Goal: Task Accomplishment & Management: Complete application form

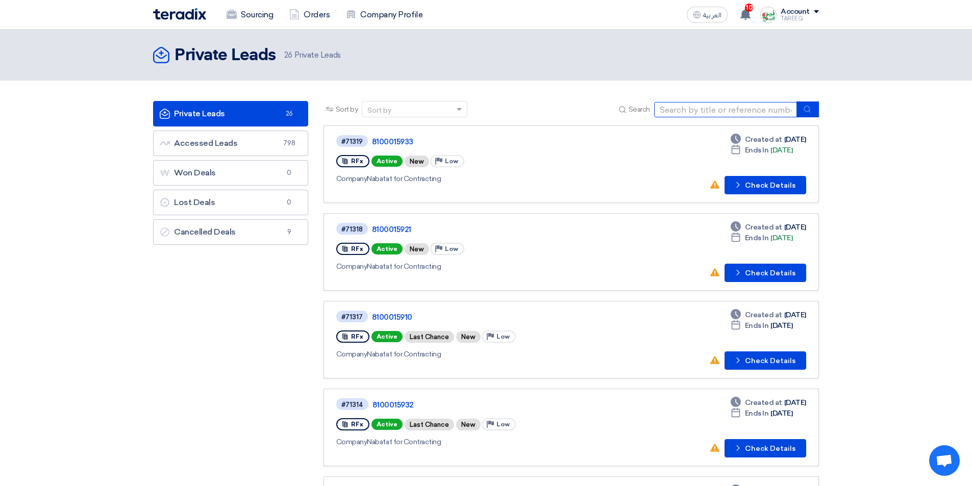
click at [709, 112] on input at bounding box center [725, 109] width 143 height 15
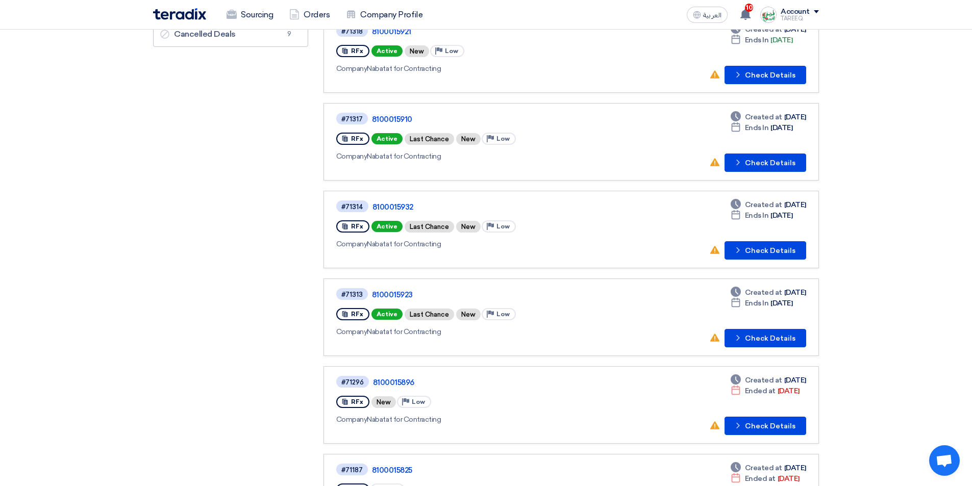
scroll to position [255, 0]
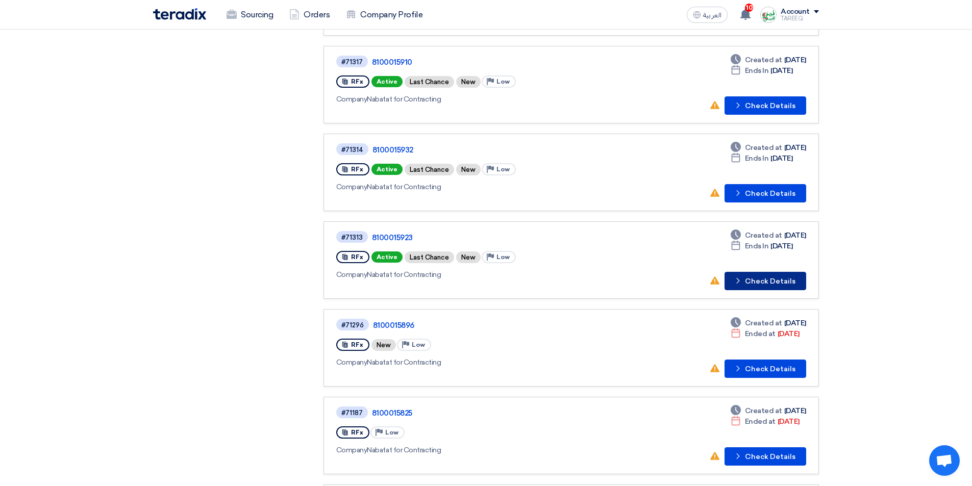
click at [779, 282] on button "Check details Check Details" at bounding box center [766, 281] width 82 height 18
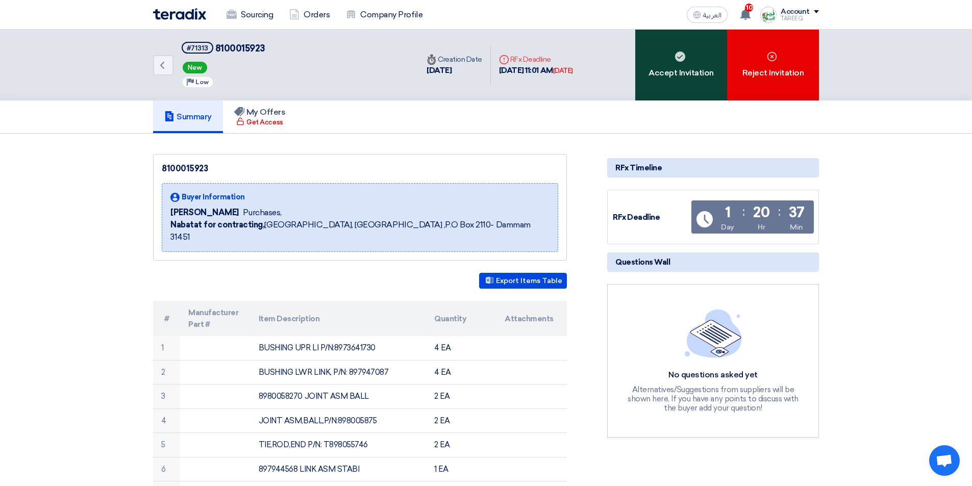
click at [679, 63] on div "Accept Invitation" at bounding box center [681, 65] width 92 height 71
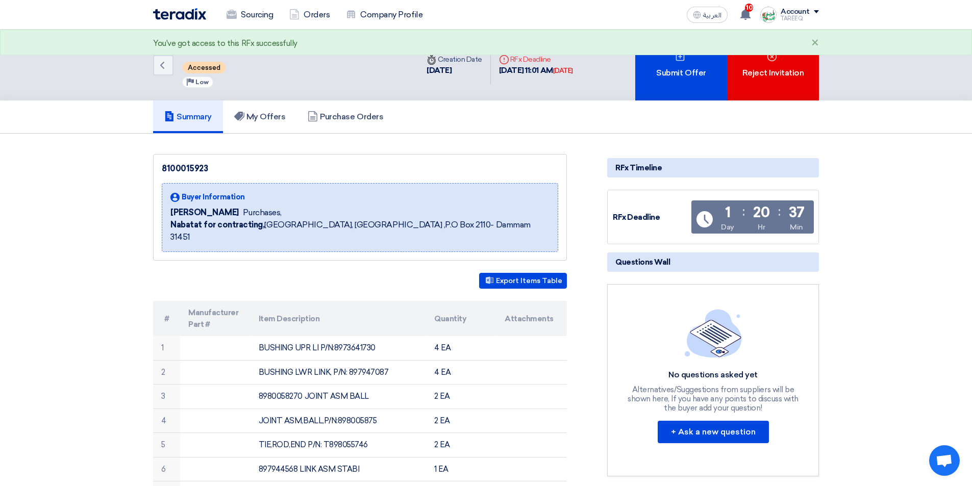
click at [679, 63] on div "Submit Offer" at bounding box center [681, 65] width 92 height 71
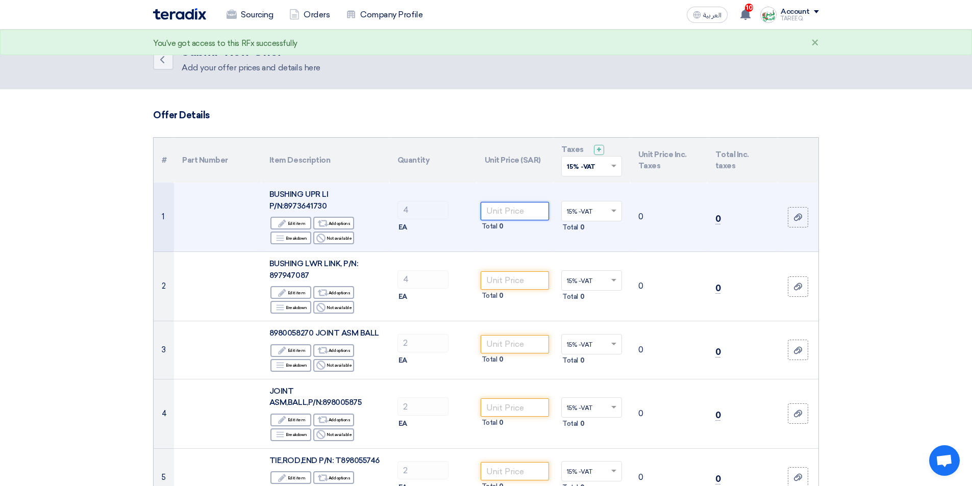
click at [507, 215] on input "number" at bounding box center [515, 211] width 69 height 18
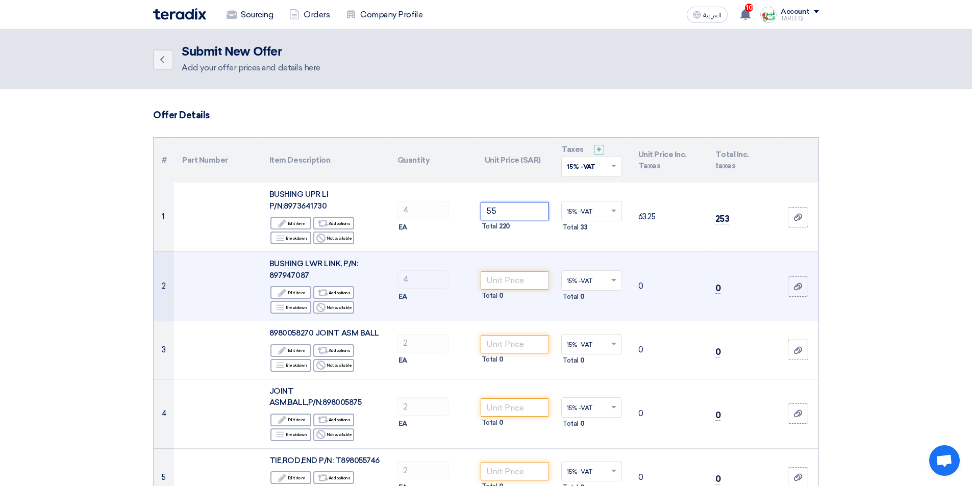
type input "55"
click at [502, 287] on input "number" at bounding box center [515, 280] width 69 height 18
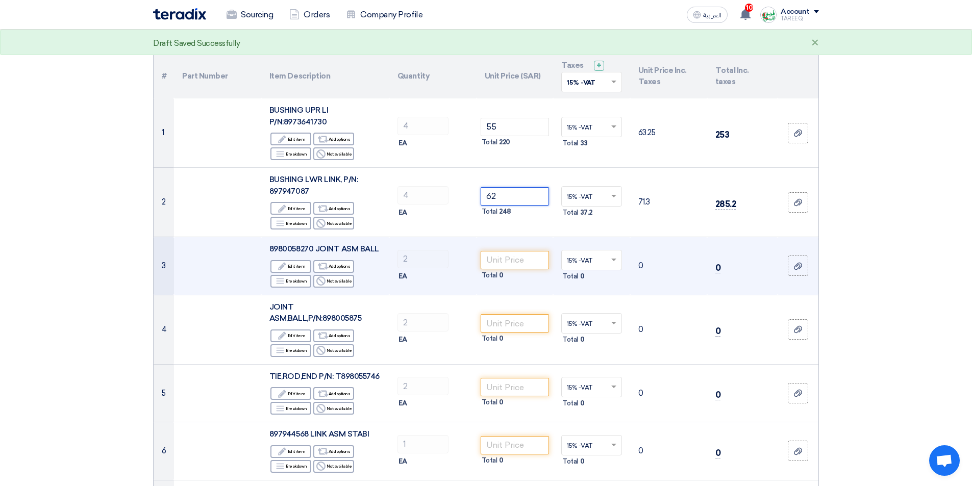
scroll to position [102, 0]
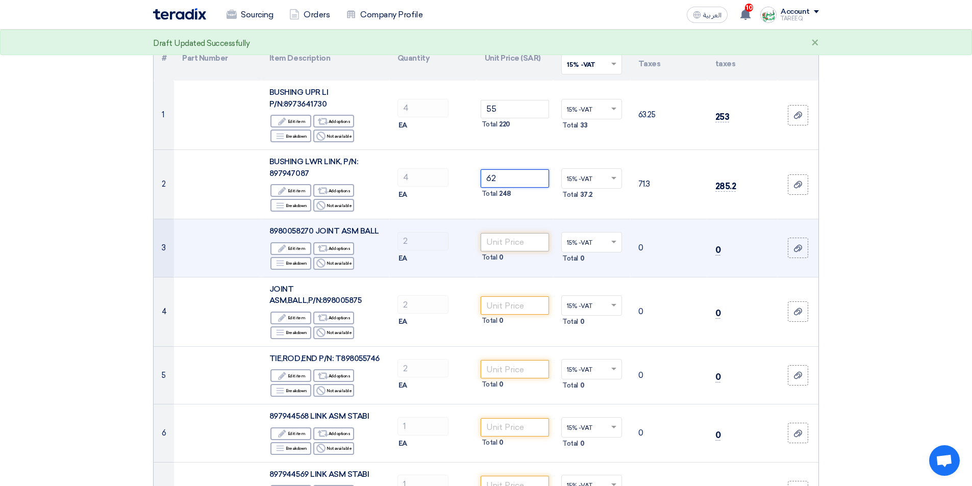
type input "62"
click at [507, 240] on input "number" at bounding box center [515, 242] width 69 height 18
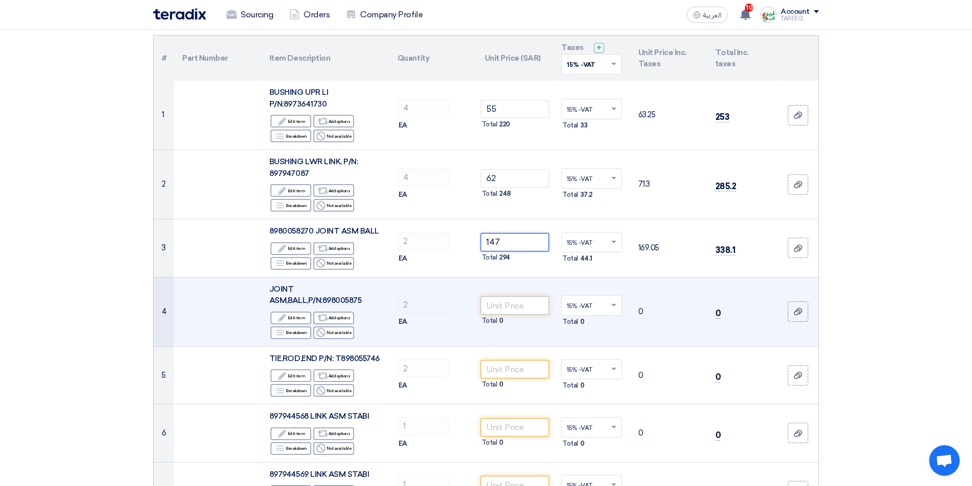
type input "147"
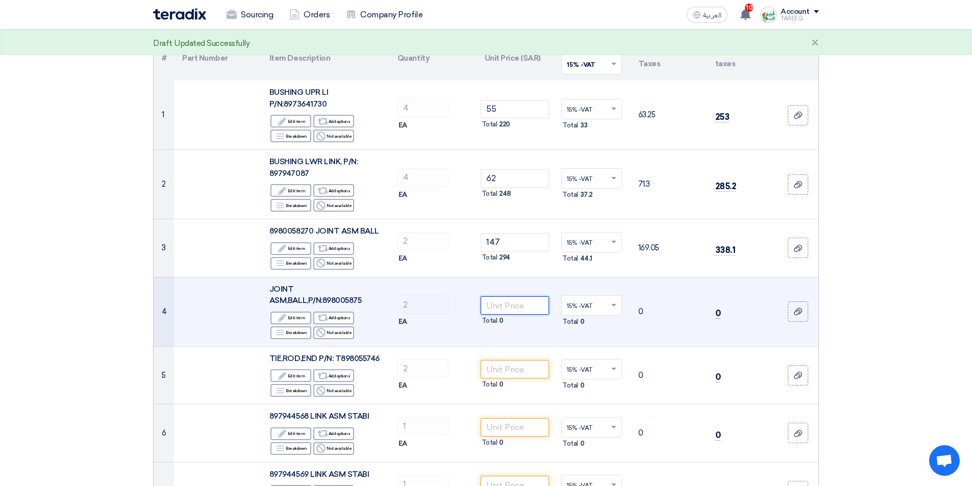
click at [527, 301] on input "number" at bounding box center [515, 305] width 69 height 18
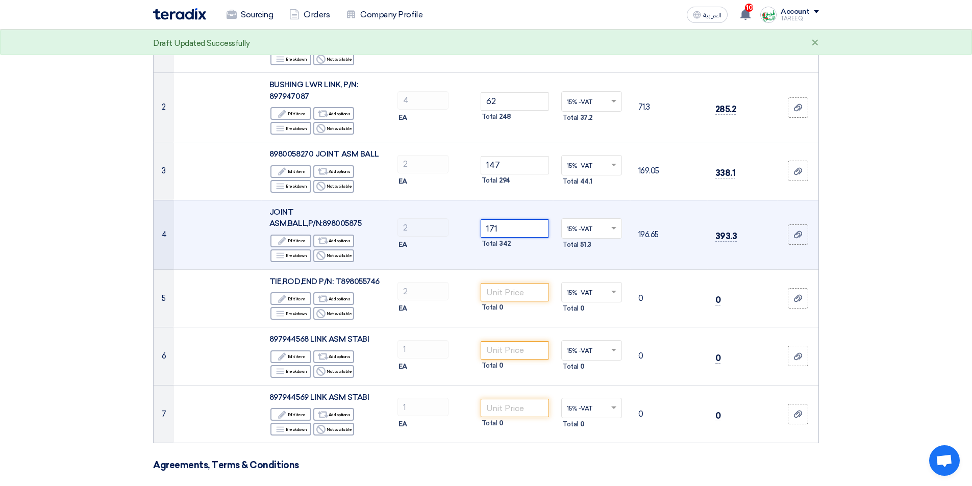
scroll to position [204, 0]
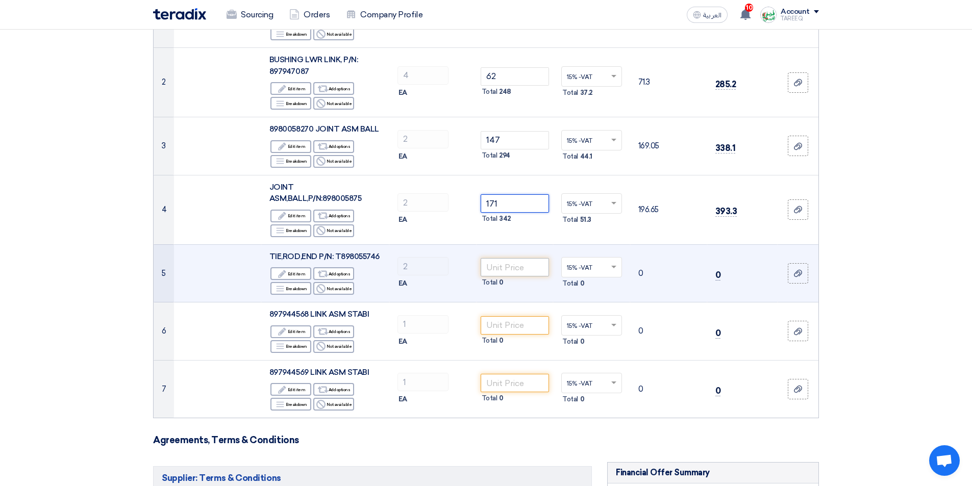
type input "171"
click at [498, 269] on input "number" at bounding box center [515, 267] width 69 height 18
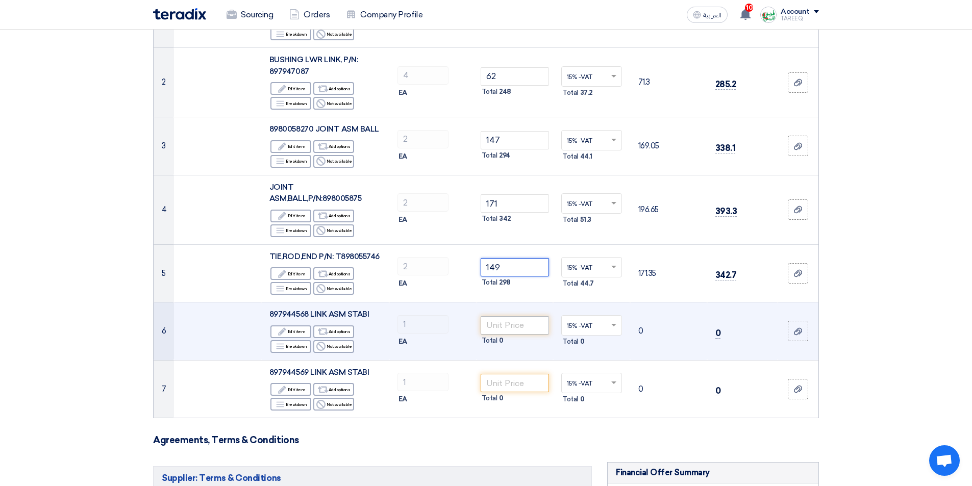
type input "149"
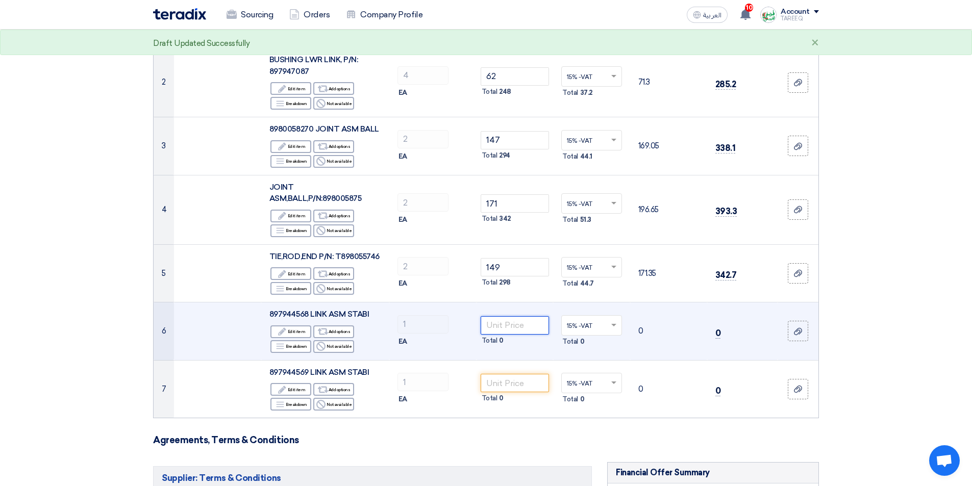
drag, startPoint x: 510, startPoint y: 320, endPoint x: 505, endPoint y: 318, distance: 5.8
click at [510, 320] on input "number" at bounding box center [515, 325] width 69 height 18
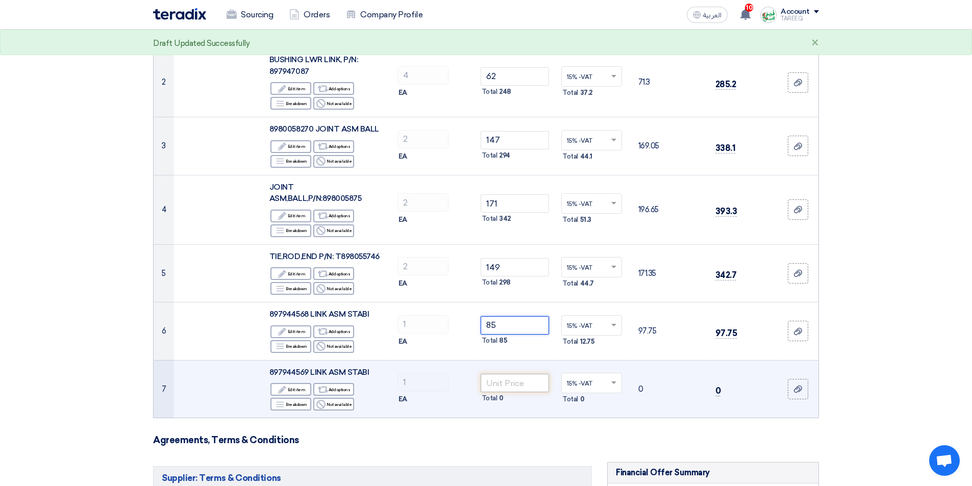
type input "85"
click at [511, 379] on input "number" at bounding box center [515, 383] width 69 height 18
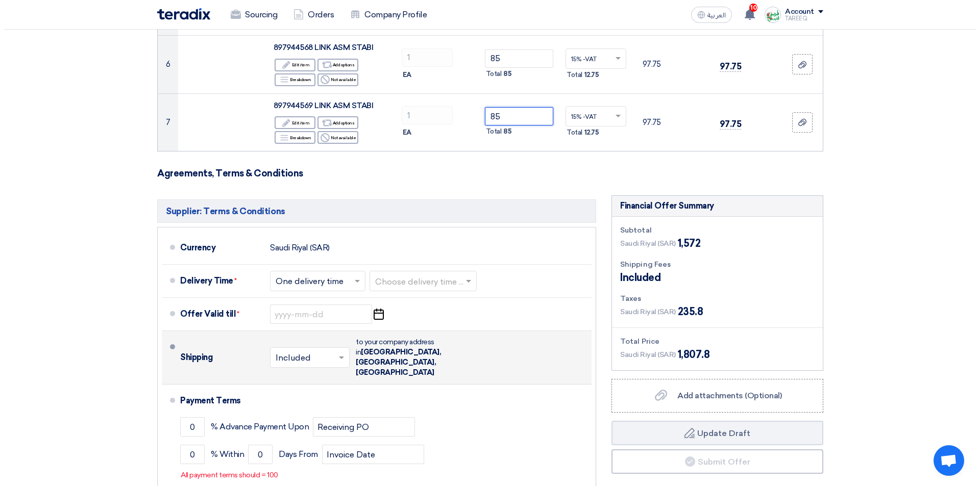
scroll to position [510, 0]
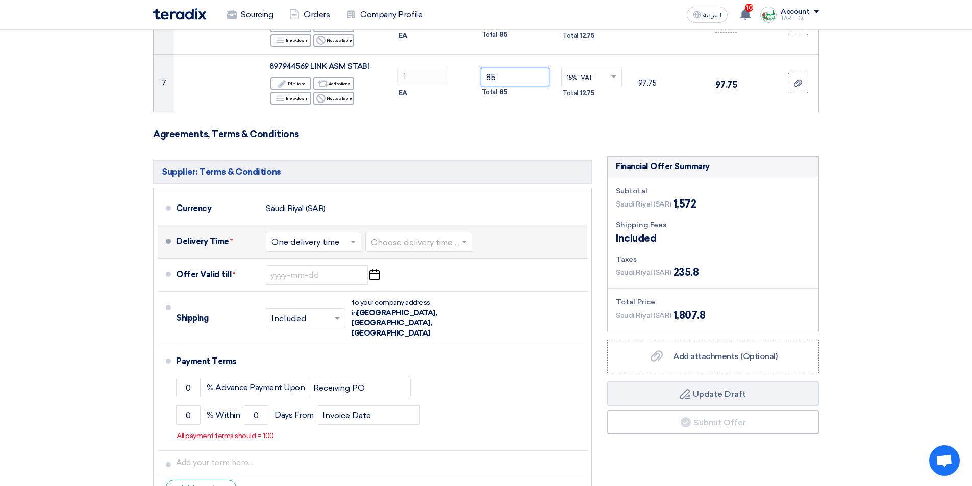
type input "85"
click at [412, 238] on input "text" at bounding box center [419, 243] width 97 height 15
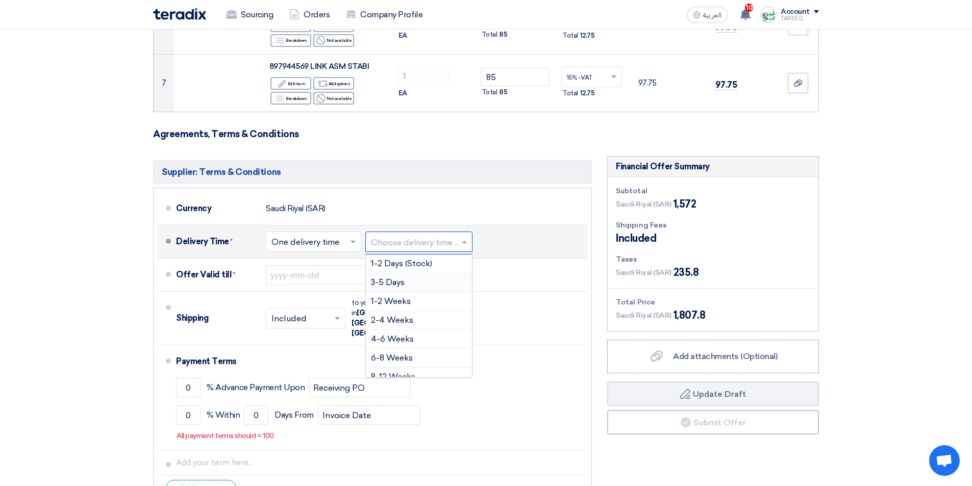
click at [386, 283] on span "3-5 Days" at bounding box center [388, 283] width 34 height 10
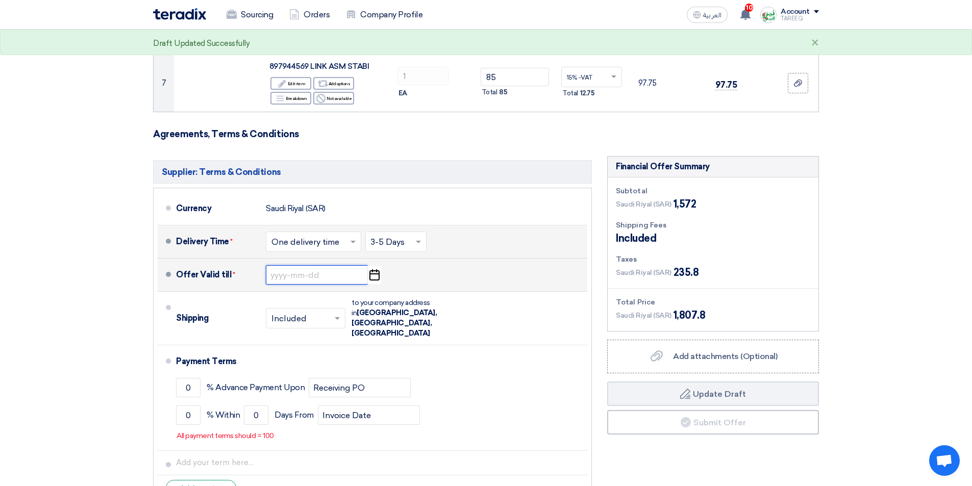
click at [303, 278] on input at bounding box center [317, 274] width 102 height 19
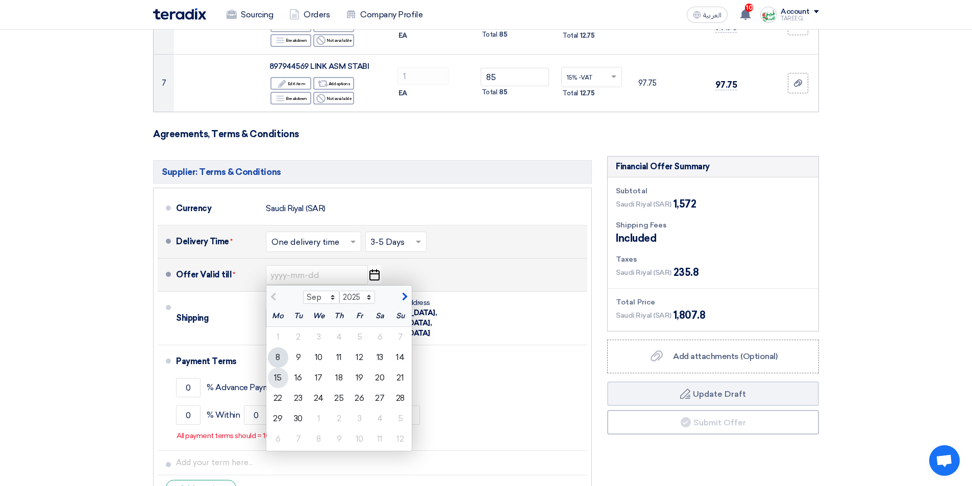
click at [278, 382] on div "15" at bounding box center [278, 378] width 20 height 20
type input "[DATE]"
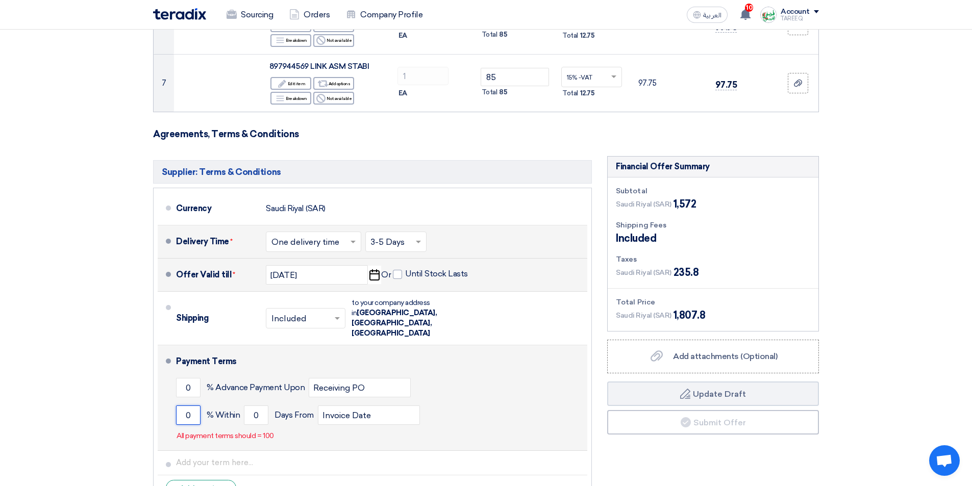
click at [182, 406] on input "0" at bounding box center [188, 415] width 24 height 19
type input "100"
click at [246, 406] on input "0" at bounding box center [256, 415] width 24 height 19
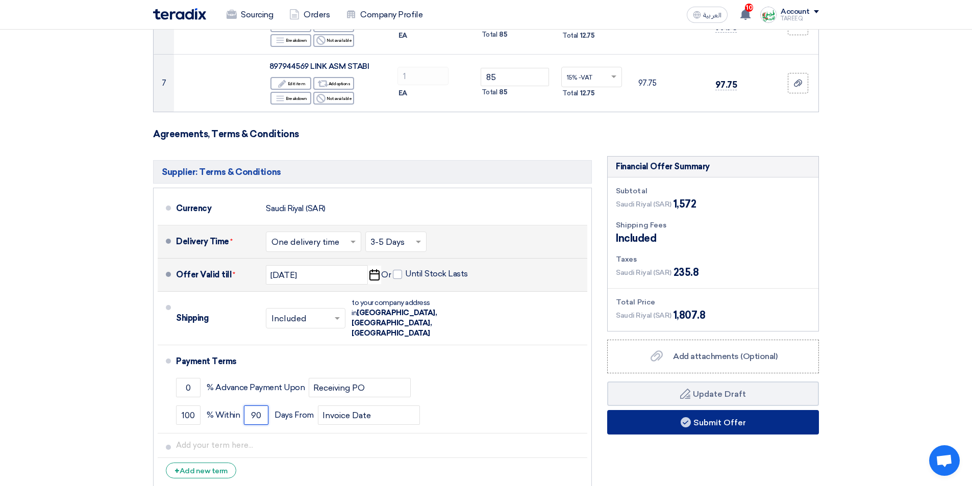
type input "90"
click at [641, 425] on button "Submit Offer" at bounding box center [713, 422] width 212 height 24
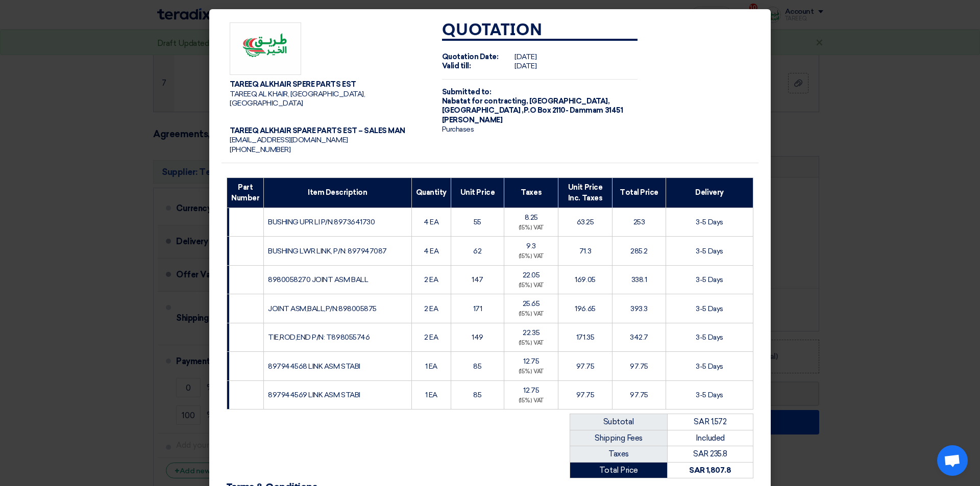
scroll to position [141, 0]
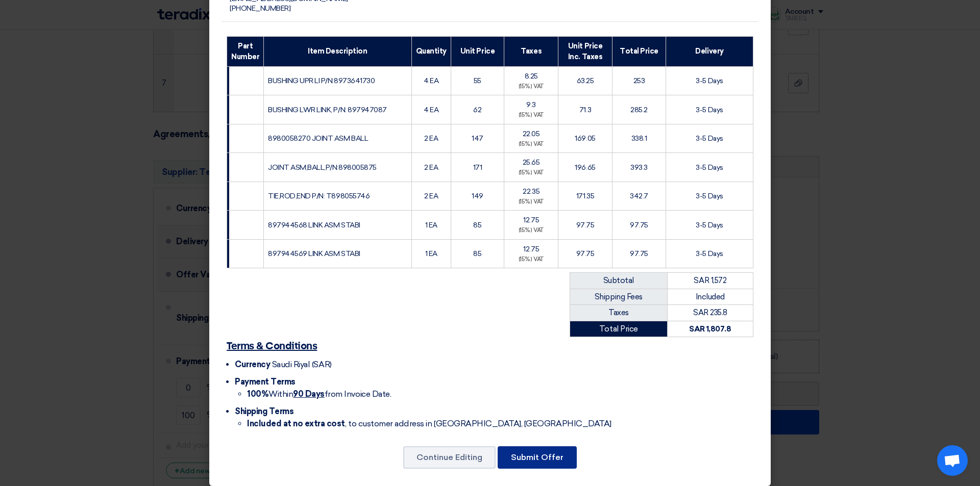
click at [535, 446] on button "Submit Offer" at bounding box center [536, 457] width 79 height 22
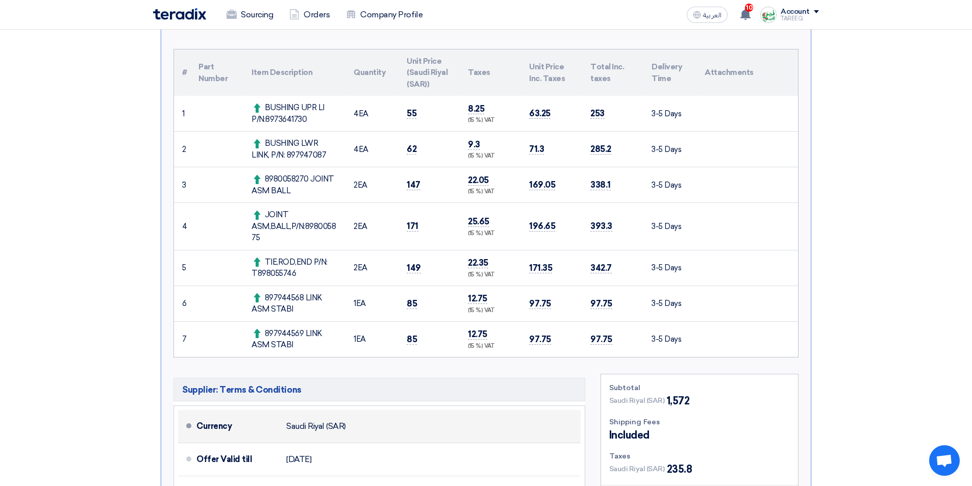
scroll to position [306, 0]
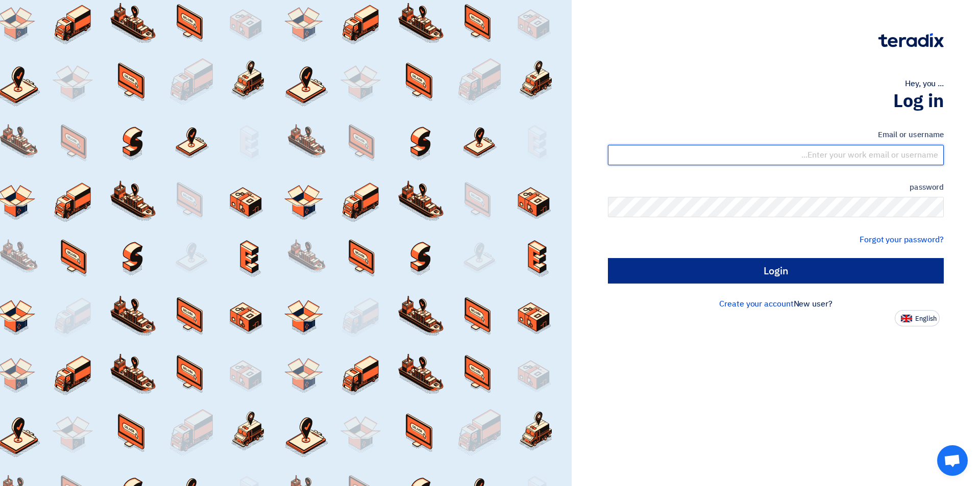
type input "[EMAIL_ADDRESS][DOMAIN_NAME]"
click at [732, 275] on input "Login" at bounding box center [776, 271] width 336 height 26
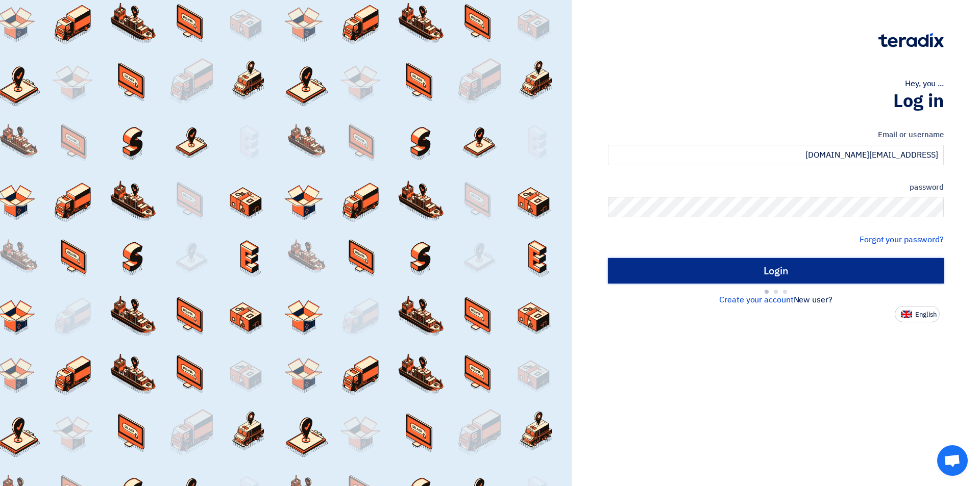
type input "Sign in"
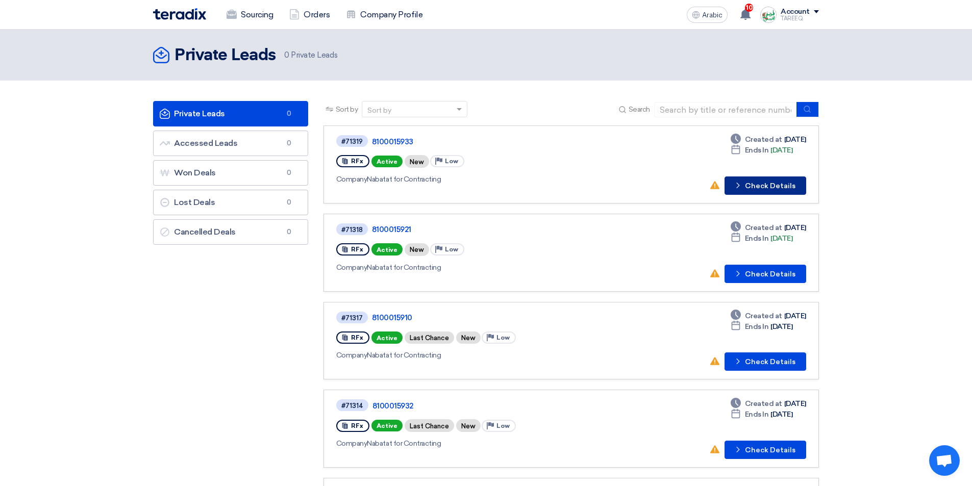
click at [765, 189] on font "Check Details" at bounding box center [770, 186] width 51 height 9
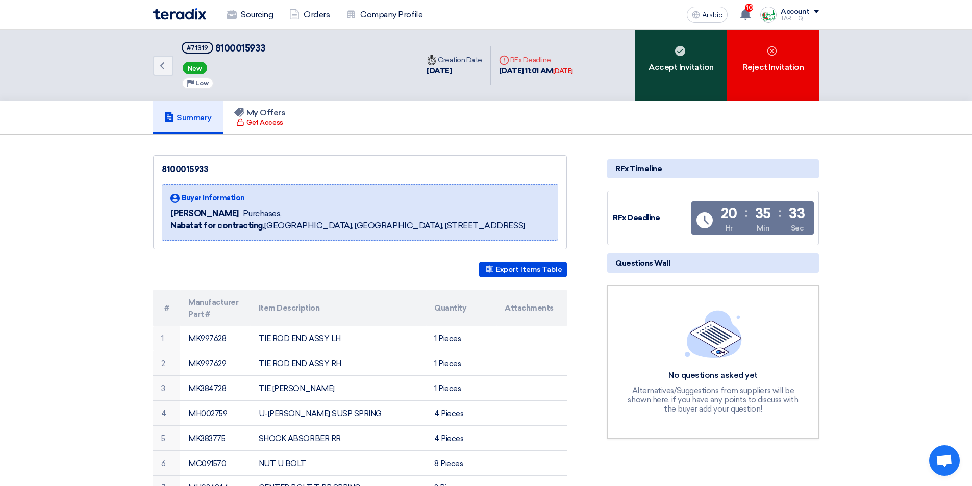
click at [679, 61] on font "Accept Invitation" at bounding box center [680, 67] width 65 height 12
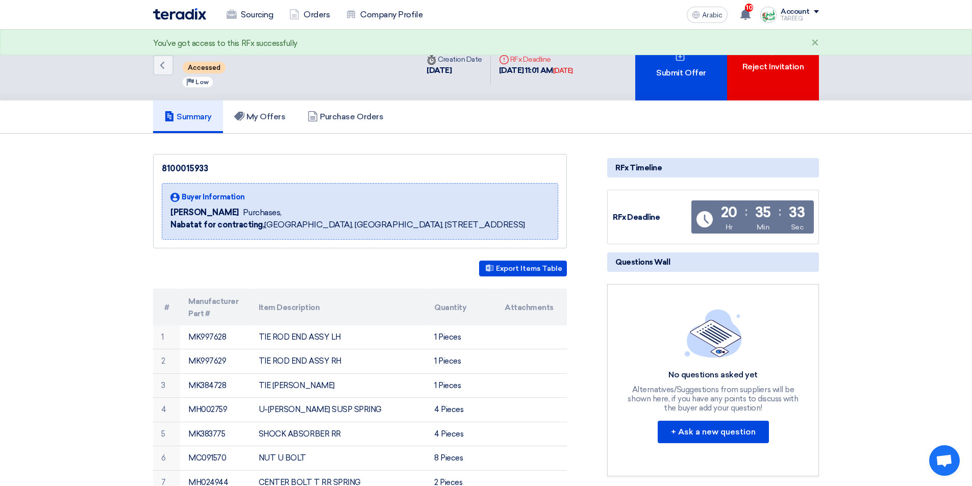
click at [679, 61] on icon at bounding box center [680, 57] width 10 height 10
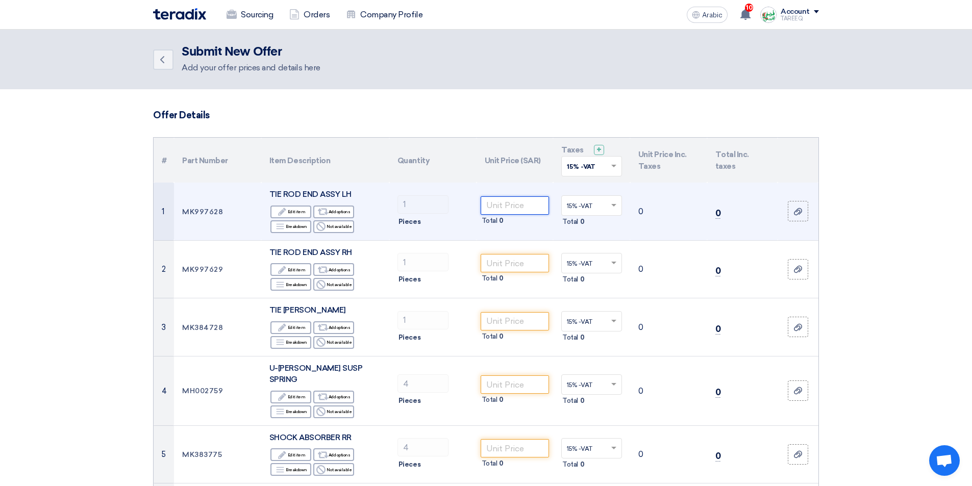
click at [523, 203] on input "number" at bounding box center [515, 205] width 69 height 18
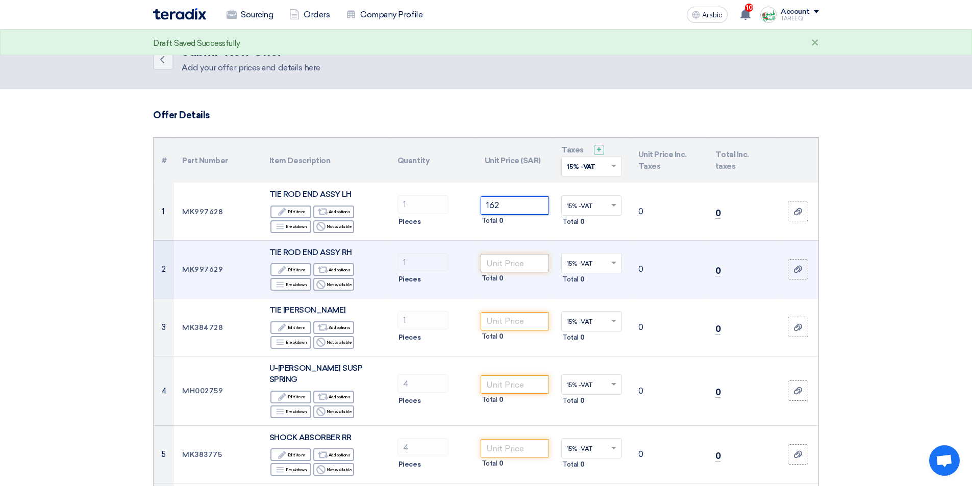
type input "162"
click at [514, 259] on input "number" at bounding box center [515, 263] width 69 height 18
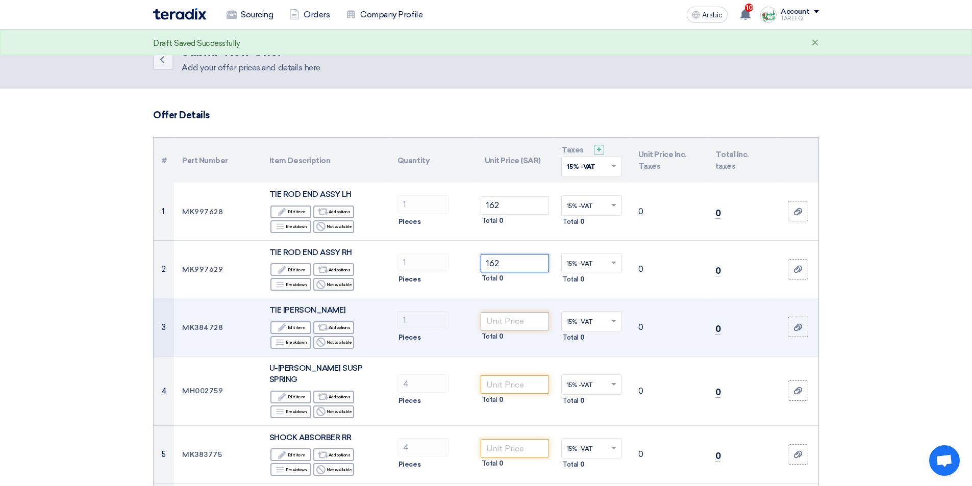
type input "162"
click at [505, 320] on input "number" at bounding box center [515, 321] width 69 height 18
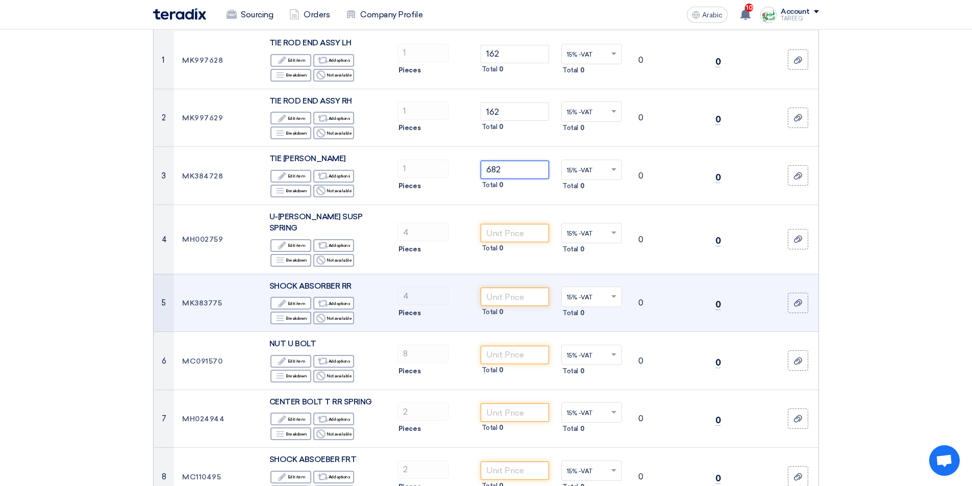
scroll to position [153, 0]
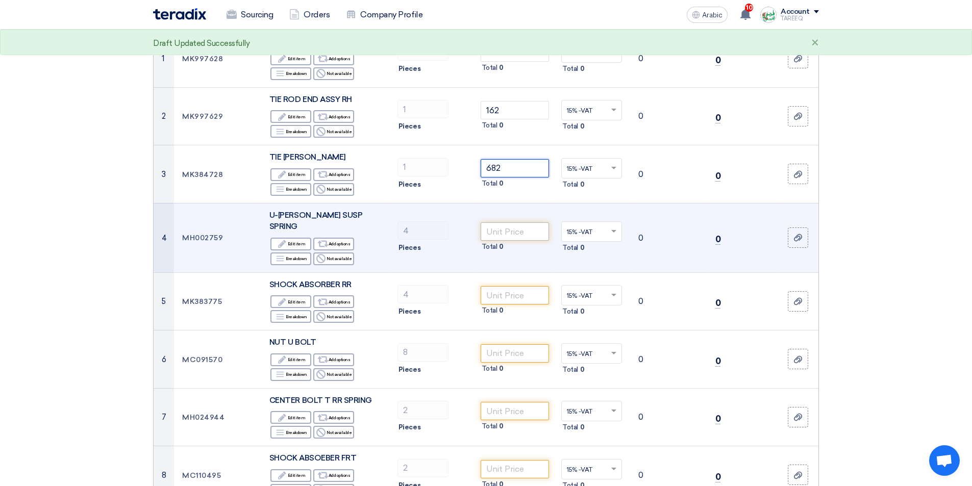
type input "682"
click at [506, 230] on input "number" at bounding box center [515, 231] width 69 height 18
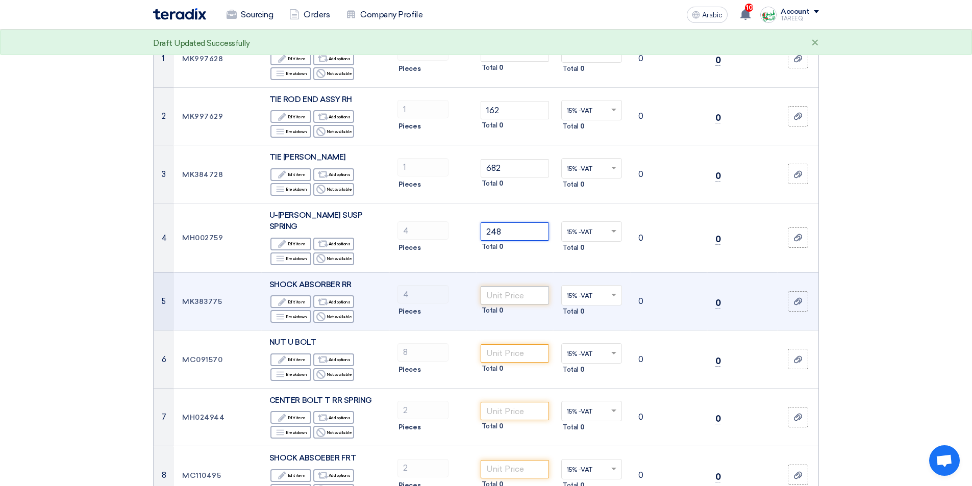
type input "248"
click at [520, 286] on input "number" at bounding box center [515, 295] width 69 height 18
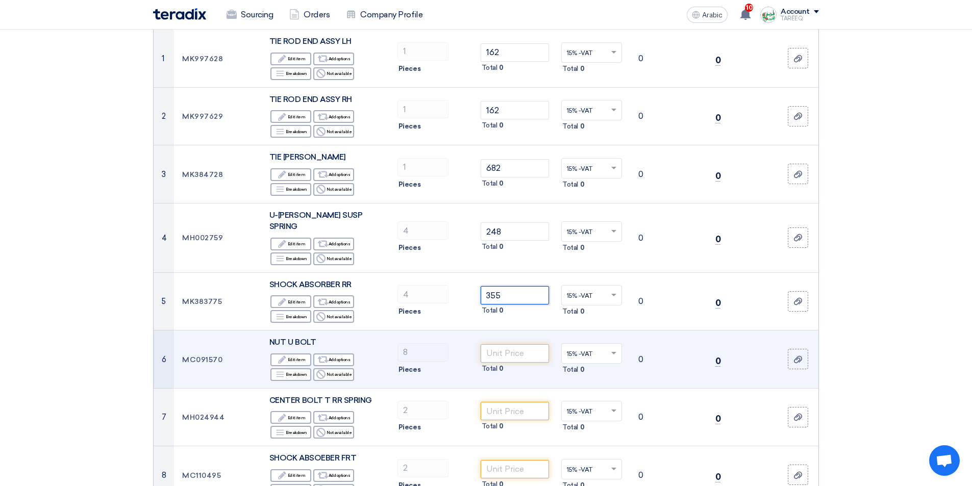
type input "355"
click at [484, 345] on input "number" at bounding box center [515, 353] width 69 height 18
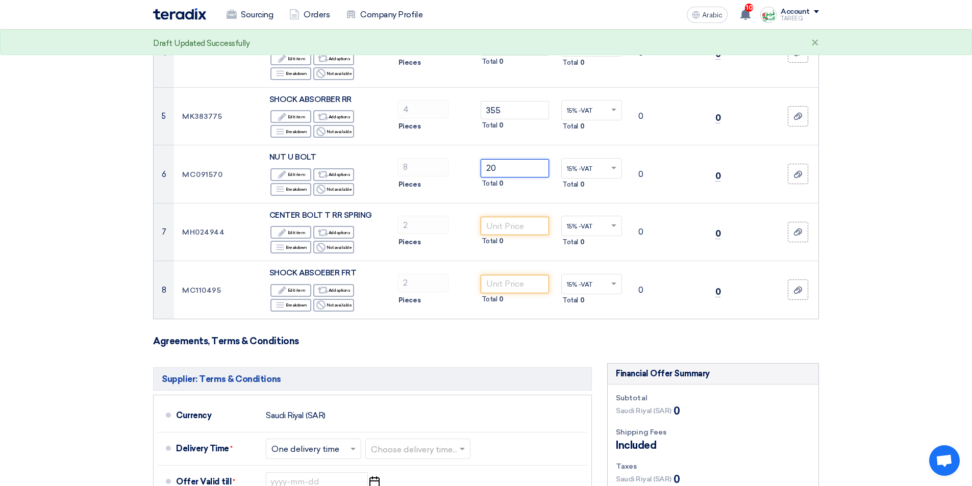
scroll to position [357, 0]
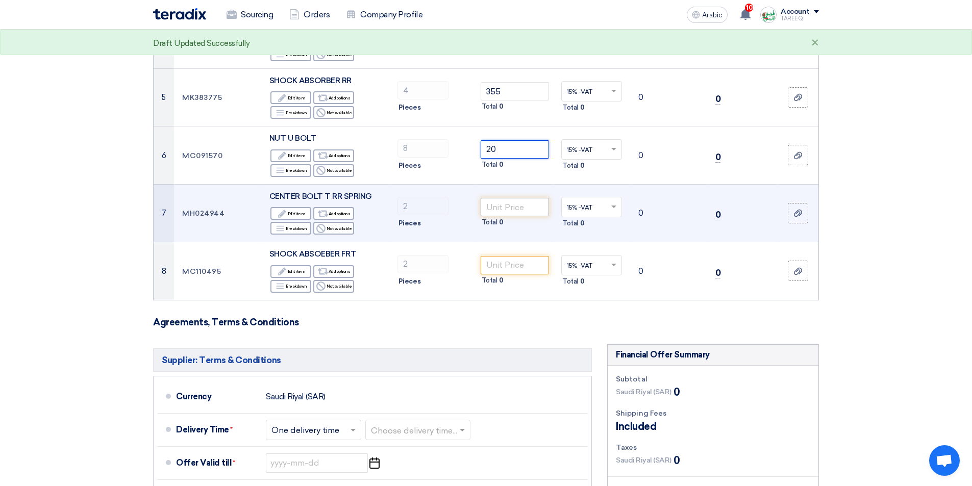
type input "20"
click at [501, 198] on input "number" at bounding box center [515, 207] width 69 height 18
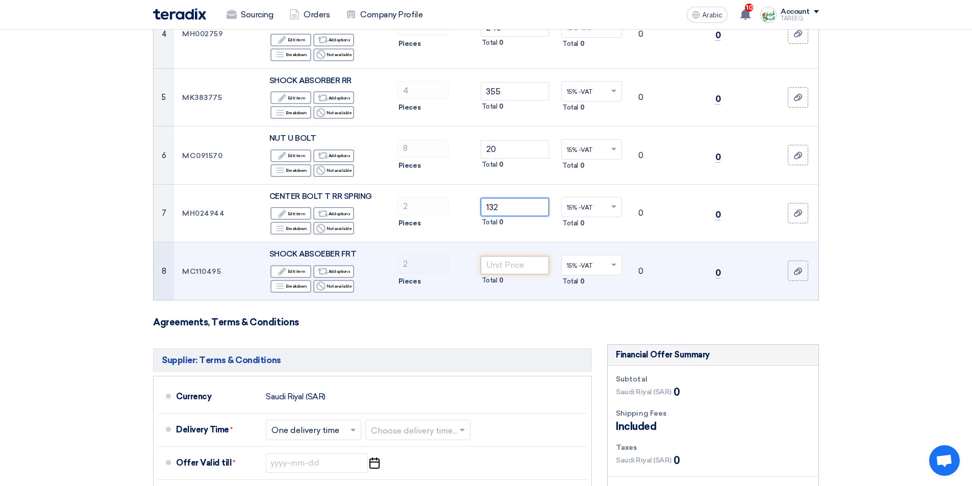
type input "132"
drag, startPoint x: 525, startPoint y: 250, endPoint x: 517, endPoint y: 255, distance: 8.9
click at [524, 256] on input "number" at bounding box center [515, 265] width 69 height 18
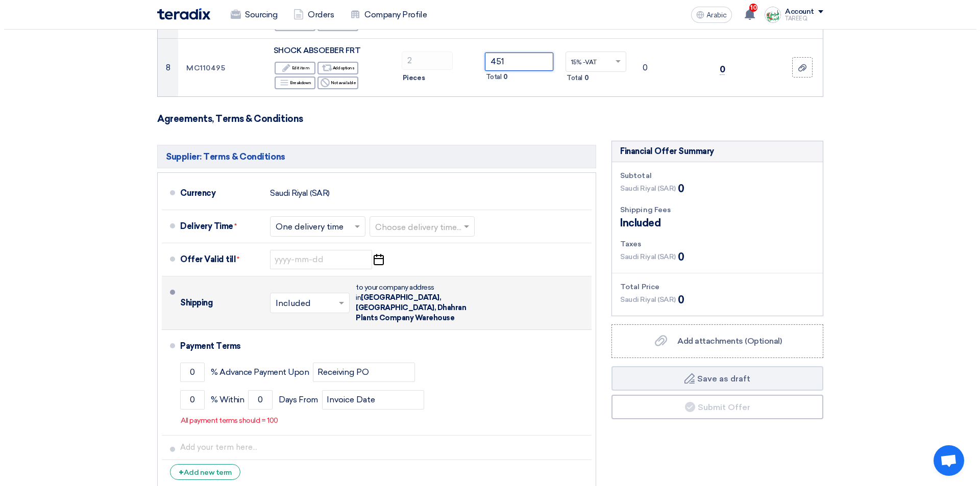
scroll to position [561, 0]
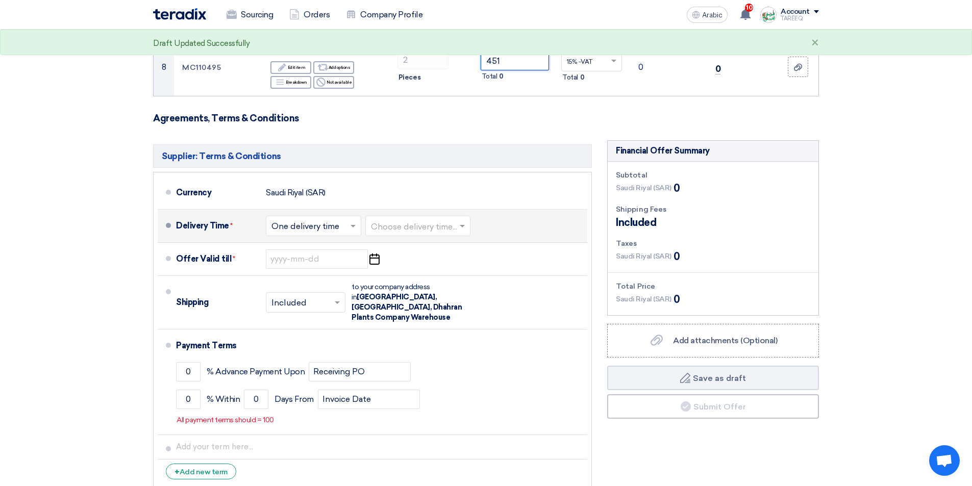
type input "451"
click at [415, 219] on input "text" at bounding box center [418, 226] width 95 height 15
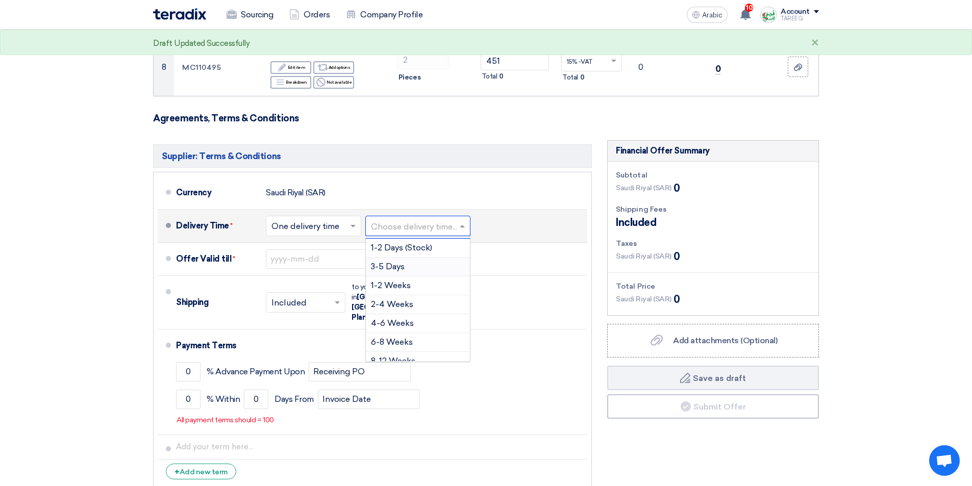
click at [405, 262] on font "3-5 Days" at bounding box center [388, 267] width 34 height 10
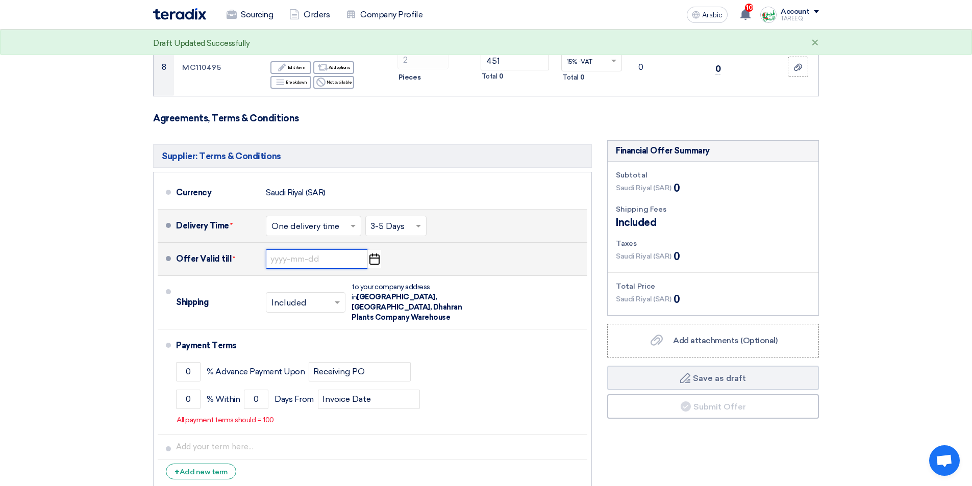
click at [309, 249] on input at bounding box center [317, 258] width 102 height 19
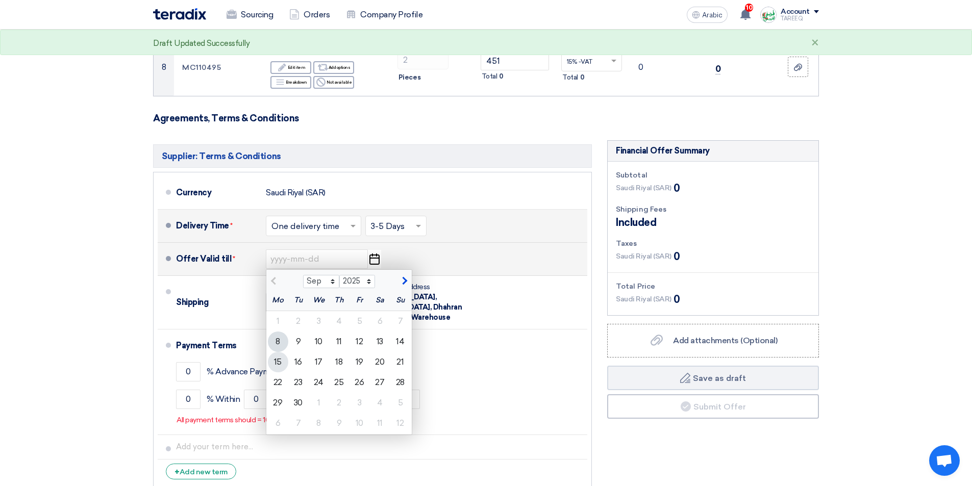
click at [276, 357] on font "15" at bounding box center [278, 362] width 8 height 10
type input "9/15/2025"
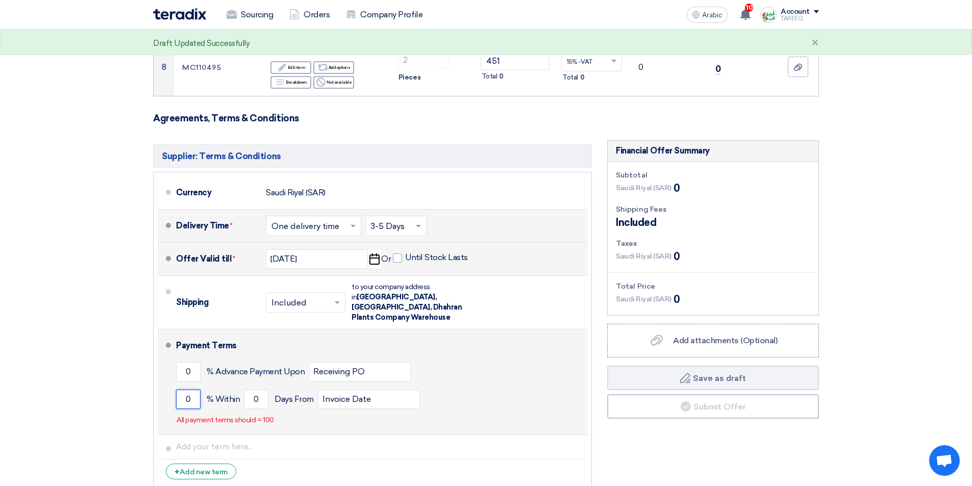
click at [186, 390] on input "0" at bounding box center [188, 399] width 24 height 19
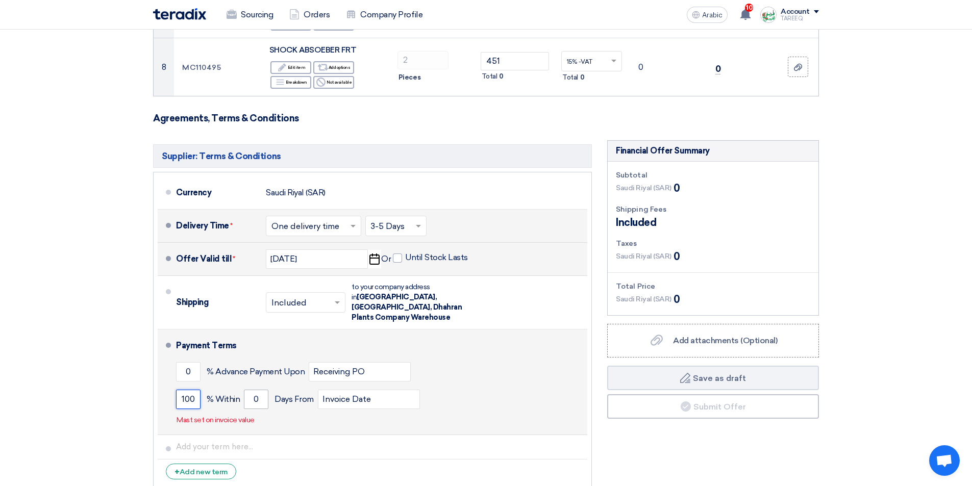
type input "100"
click at [244, 386] on div "100 % Within 0 Days From Invoice Date" at bounding box center [379, 400] width 407 height 28
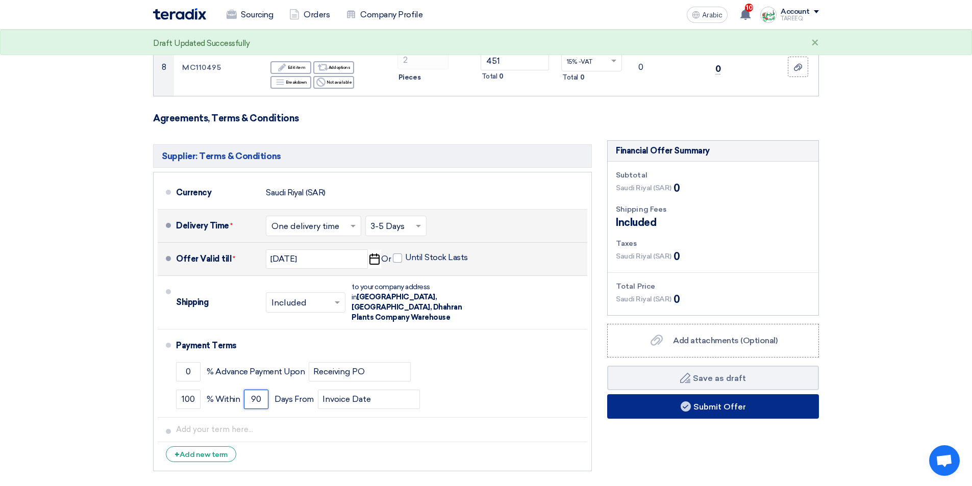
type input "90"
click at [639, 394] on button "Submit Offer" at bounding box center [713, 406] width 212 height 24
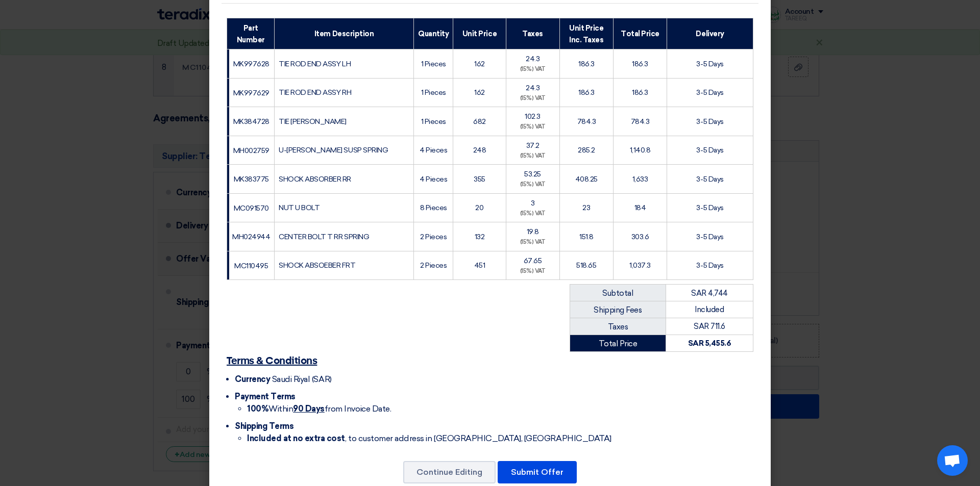
scroll to position [174, 0]
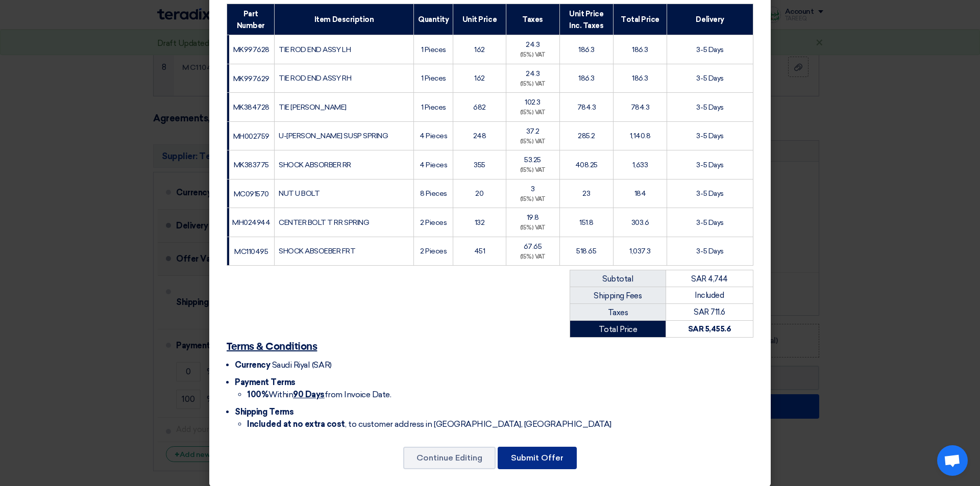
click at [525, 455] on button "Submit Offer" at bounding box center [536, 458] width 79 height 22
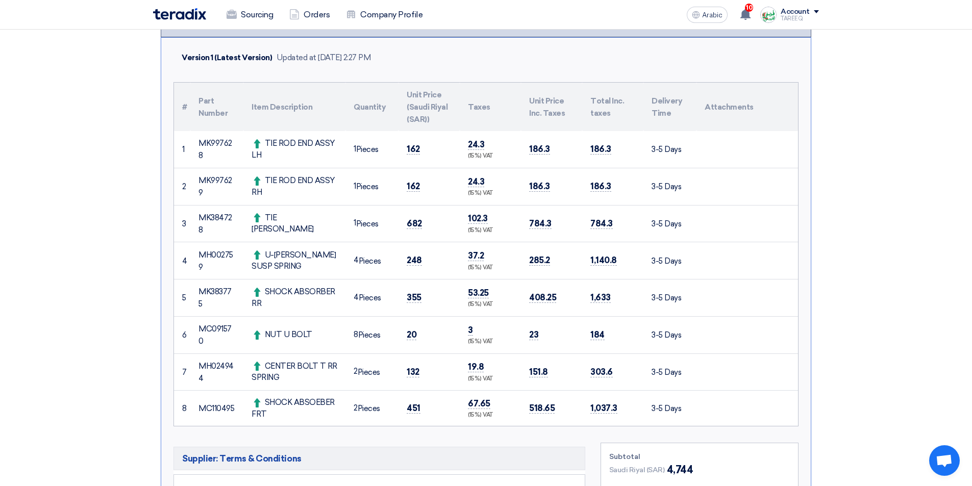
scroll to position [255, 0]
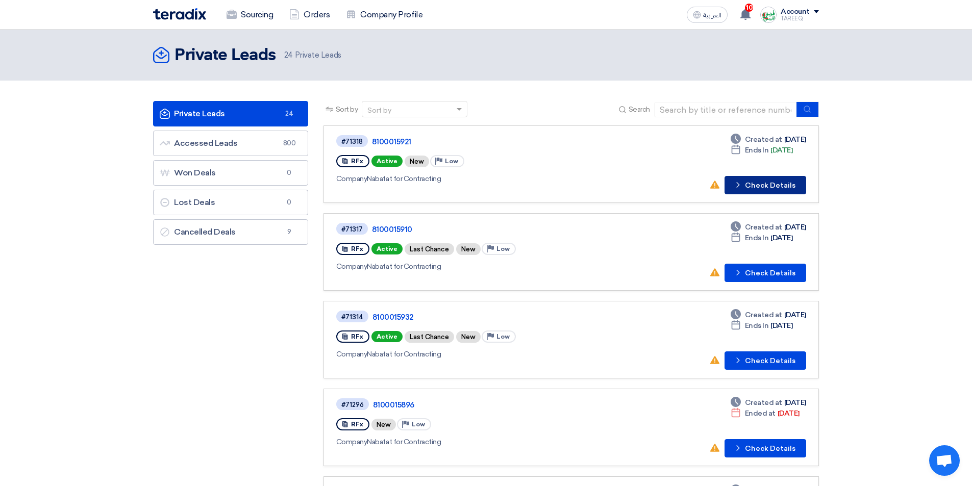
click at [782, 182] on button "Check details Check Details" at bounding box center [766, 185] width 82 height 18
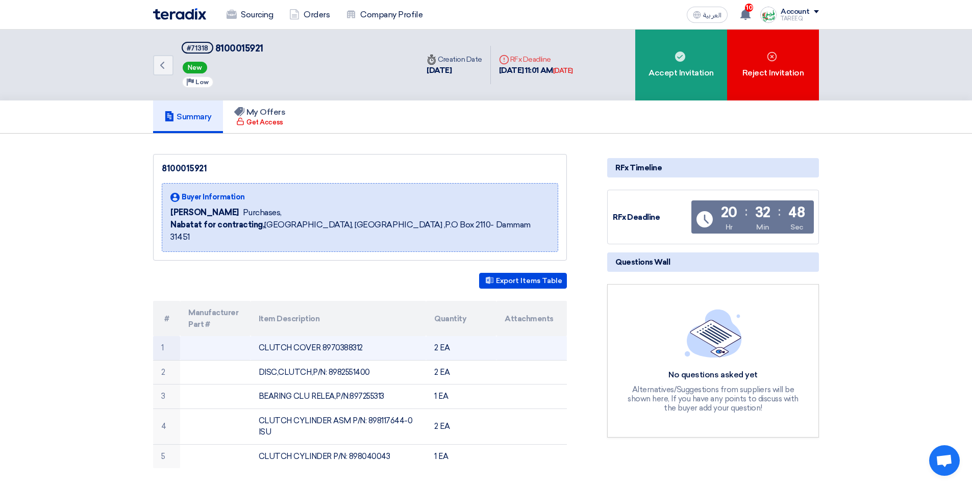
click at [341, 336] on td "CLUTCH COVER 8970388312" at bounding box center [339, 348] width 176 height 24
copy td "8970388312"
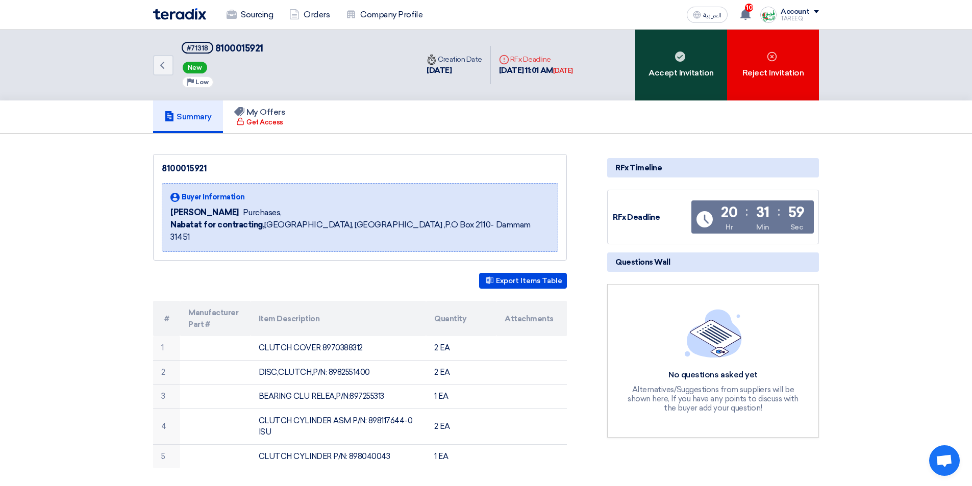
click at [668, 95] on div "Accept Invitation" at bounding box center [681, 65] width 92 height 71
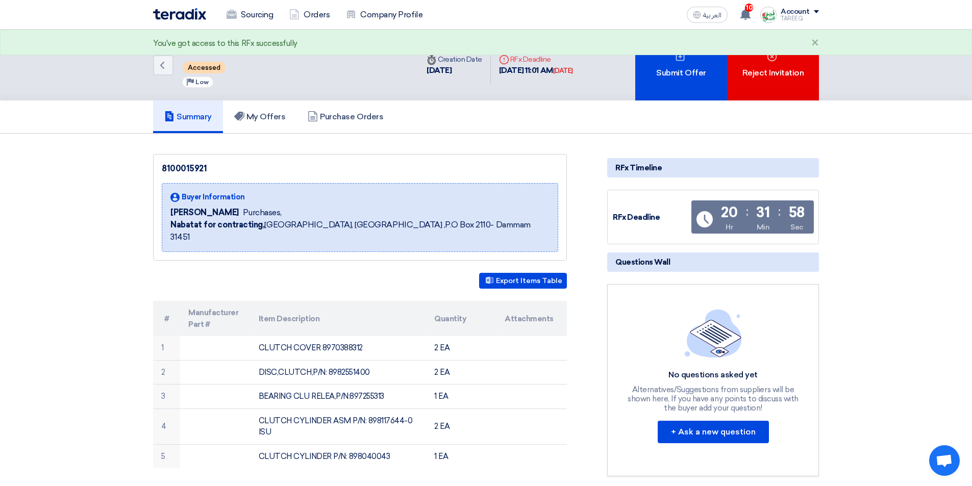
click at [668, 92] on div "Submit Offer" at bounding box center [681, 65] width 92 height 71
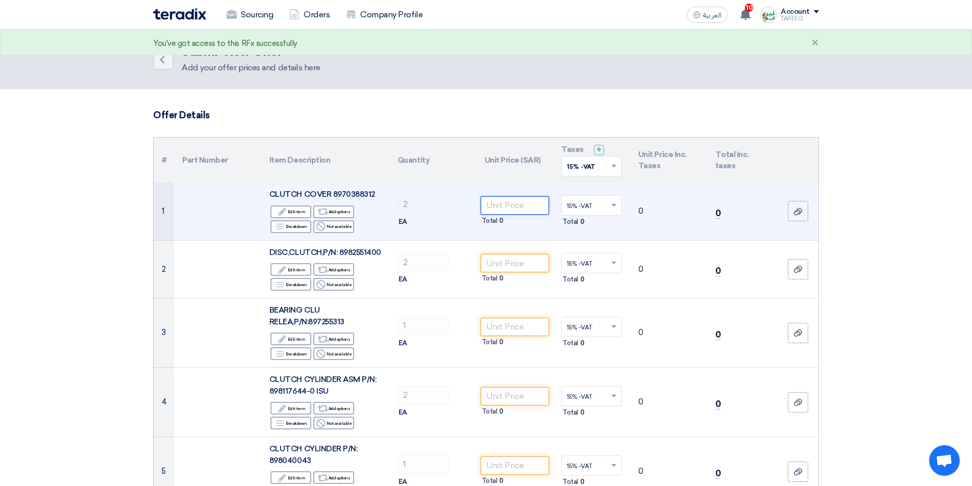
drag, startPoint x: 522, startPoint y: 200, endPoint x: 530, endPoint y: 203, distance: 8.6
click at [522, 201] on input "number" at bounding box center [515, 205] width 69 height 18
type input "595"
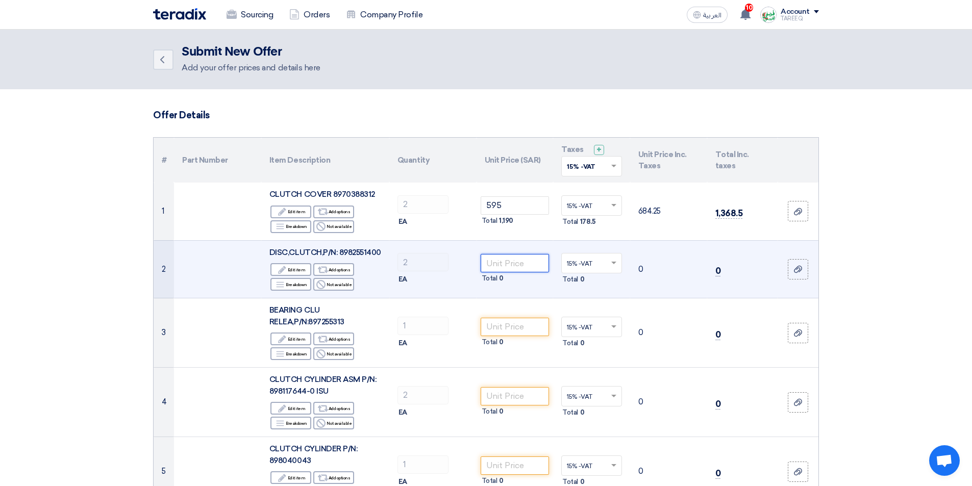
click at [508, 263] on input "number" at bounding box center [515, 263] width 69 height 18
type input "274"
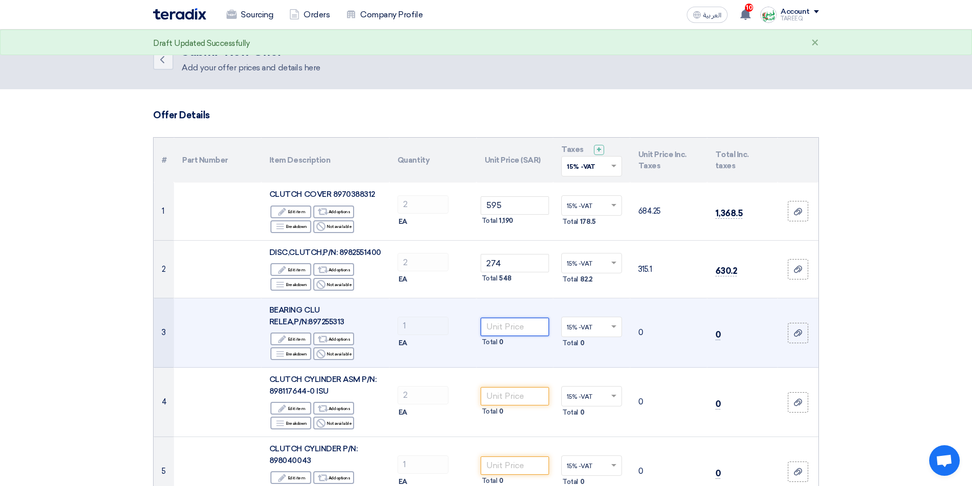
click at [513, 327] on input "number" at bounding box center [515, 327] width 69 height 18
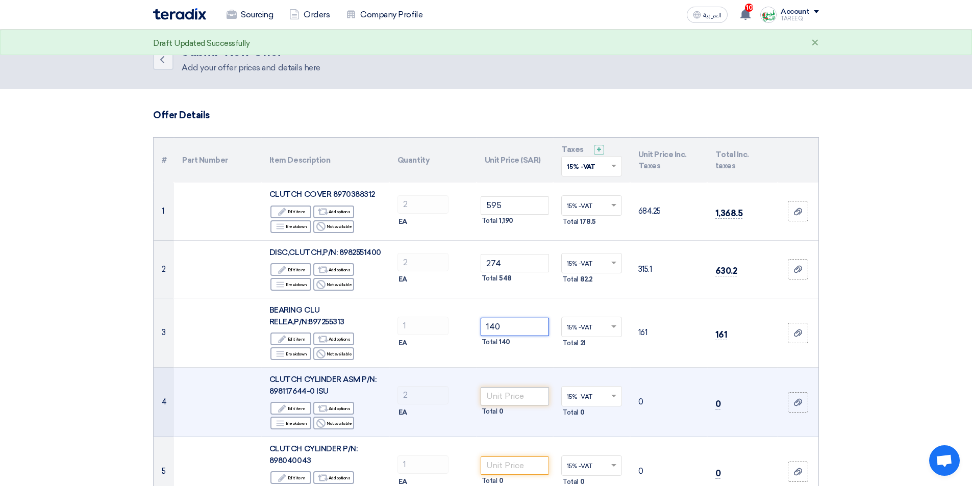
type input "140"
click at [496, 399] on input "number" at bounding box center [515, 396] width 69 height 18
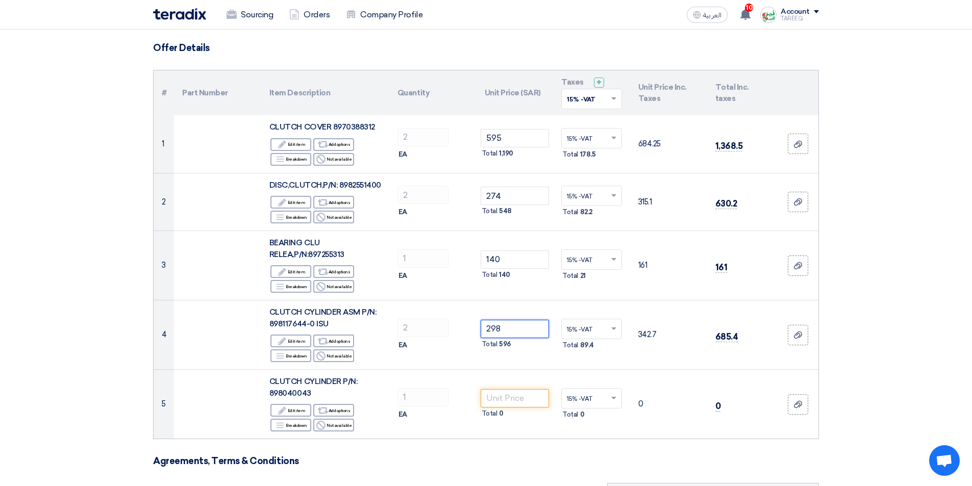
scroll to position [204, 0]
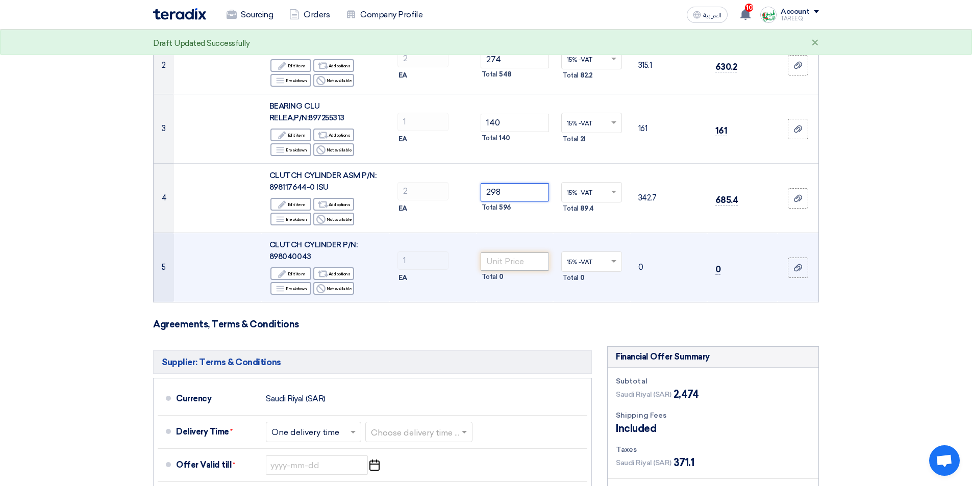
type input "298"
click at [508, 261] on input "number" at bounding box center [515, 262] width 69 height 18
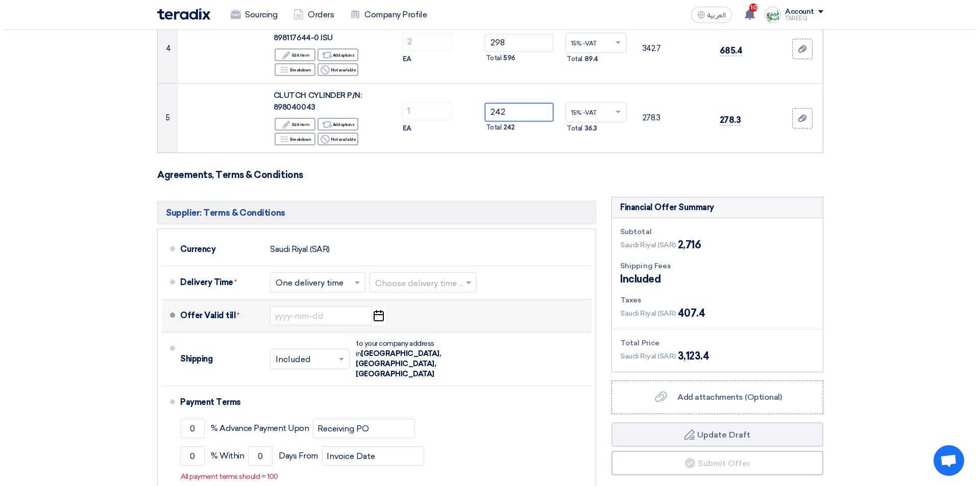
scroll to position [357, 0]
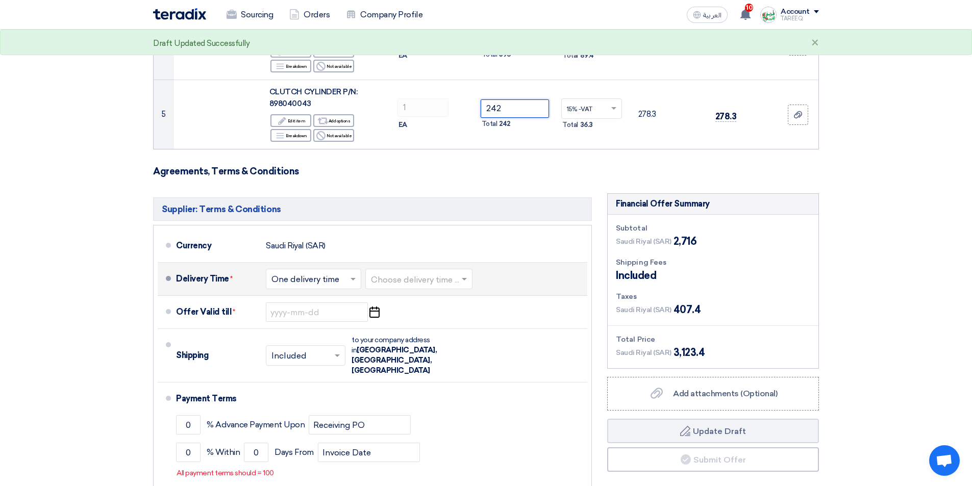
click at [415, 282] on input "text" at bounding box center [419, 280] width 97 height 15
type input "242"
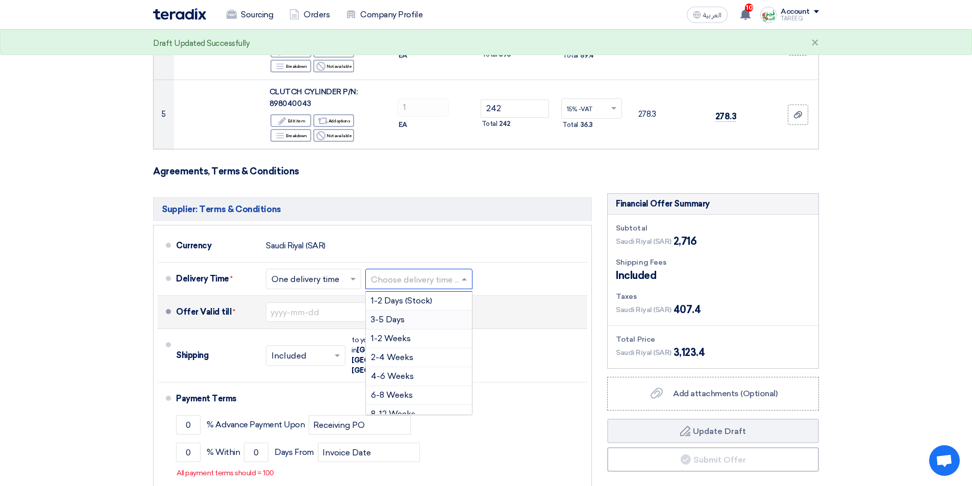
click at [396, 321] on span "3-5 Days" at bounding box center [388, 320] width 34 height 10
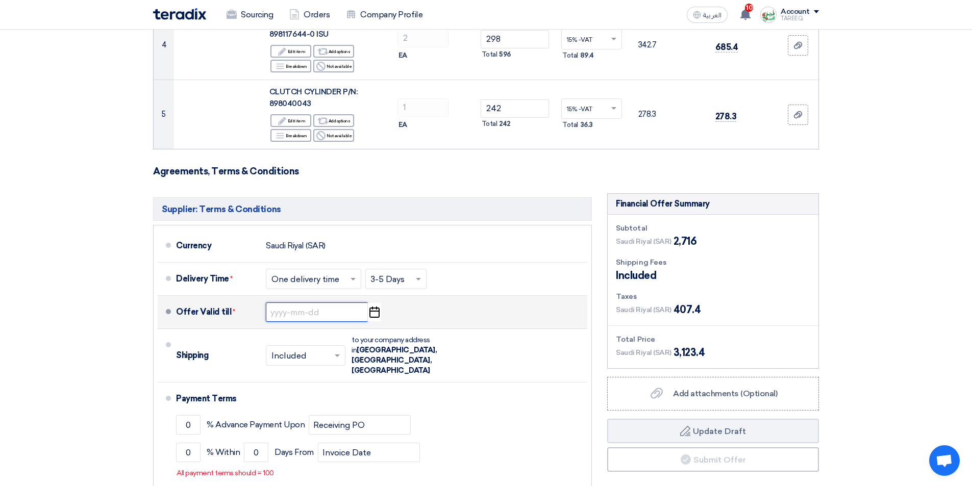
click at [294, 314] on input at bounding box center [317, 312] width 102 height 19
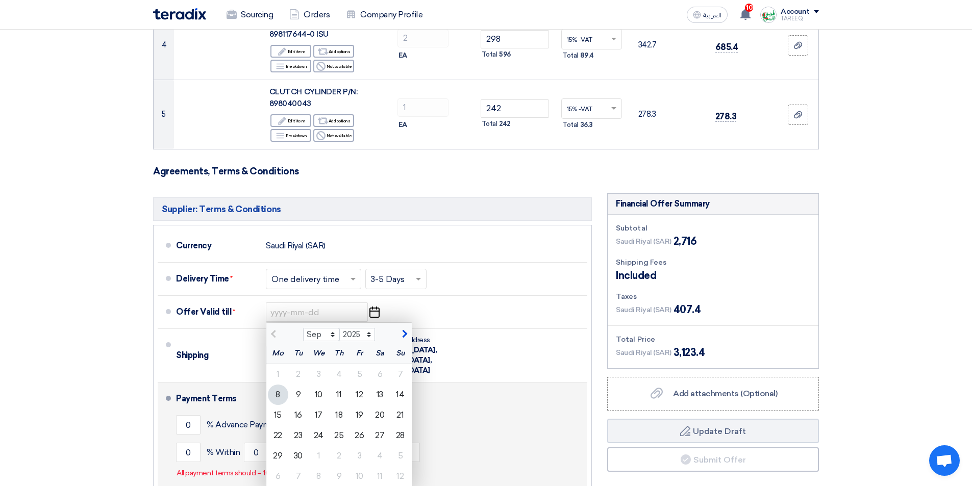
drag, startPoint x: 280, startPoint y: 416, endPoint x: 276, endPoint y: 413, distance: 5.4
click at [280, 416] on div "15" at bounding box center [278, 415] width 20 height 20
type input "9/15/2025"
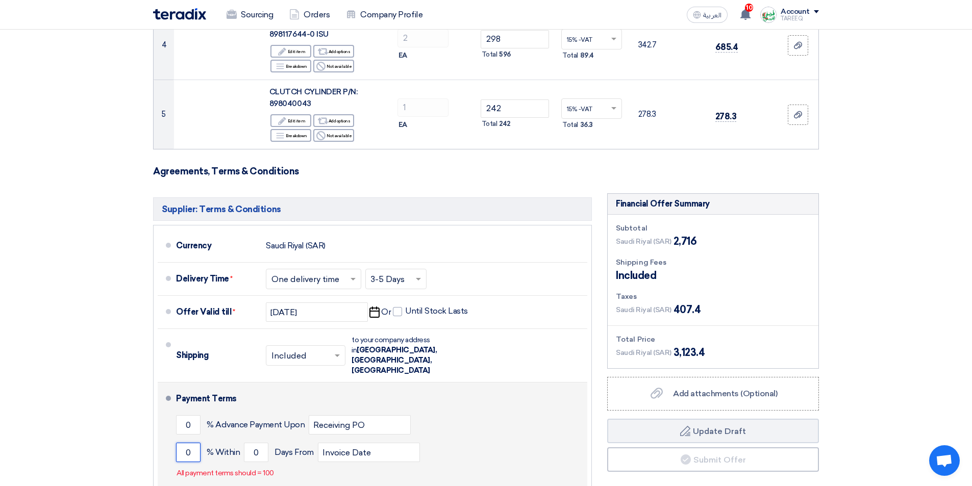
click at [178, 443] on input "0" at bounding box center [188, 452] width 24 height 19
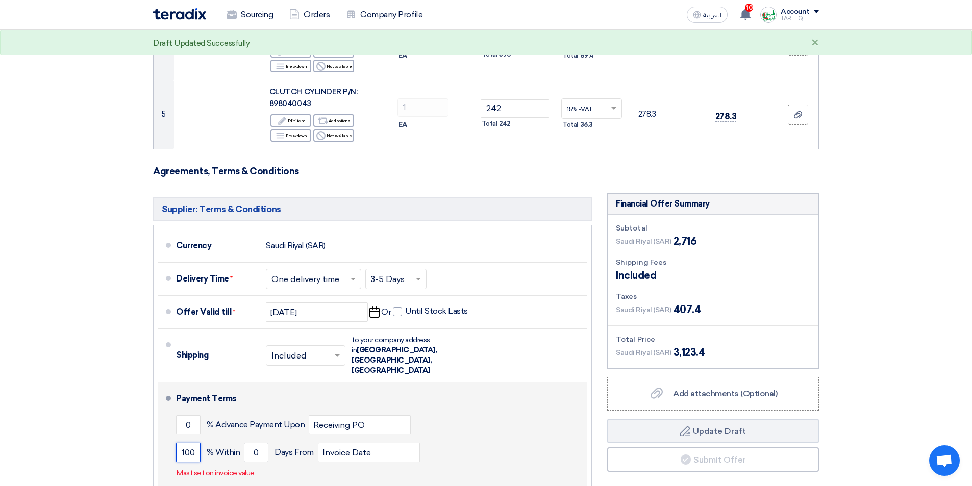
type input "100"
click at [249, 443] on input "0" at bounding box center [256, 452] width 24 height 19
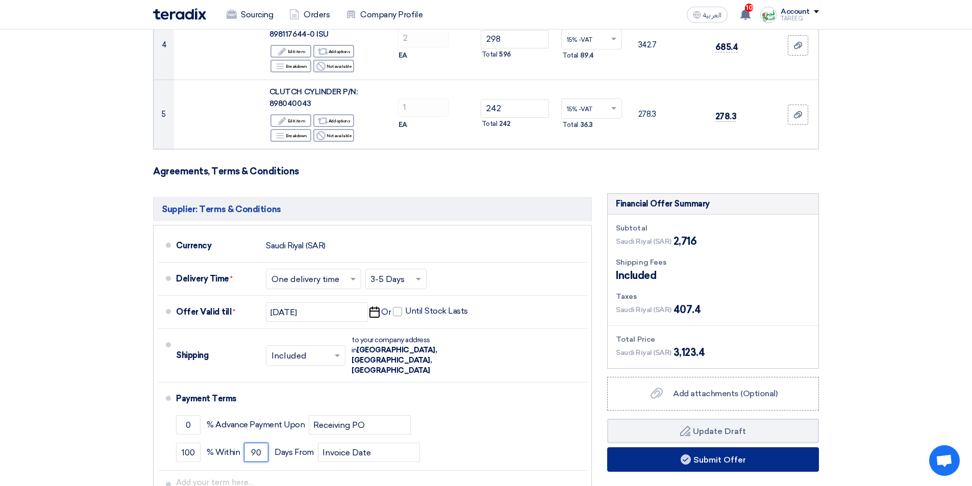
type input "90"
click at [648, 462] on button "Submit Offer" at bounding box center [713, 459] width 212 height 24
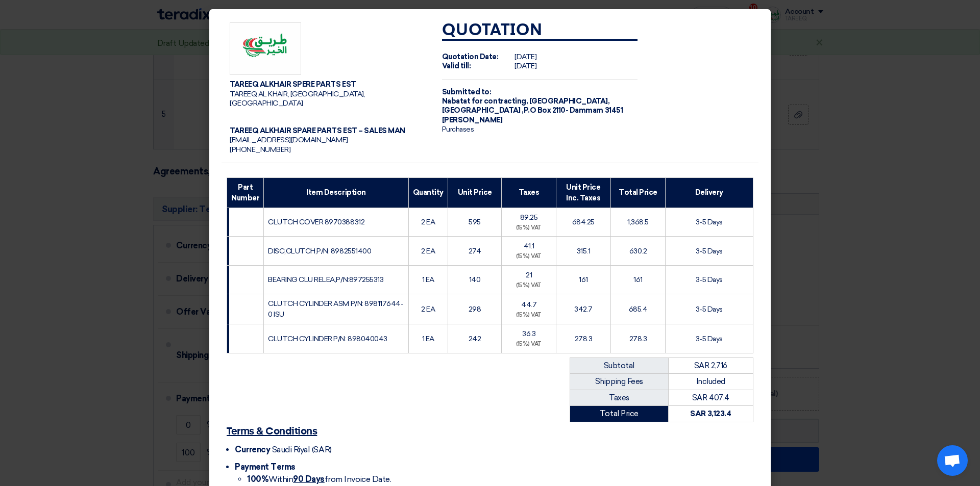
scroll to position [85, 0]
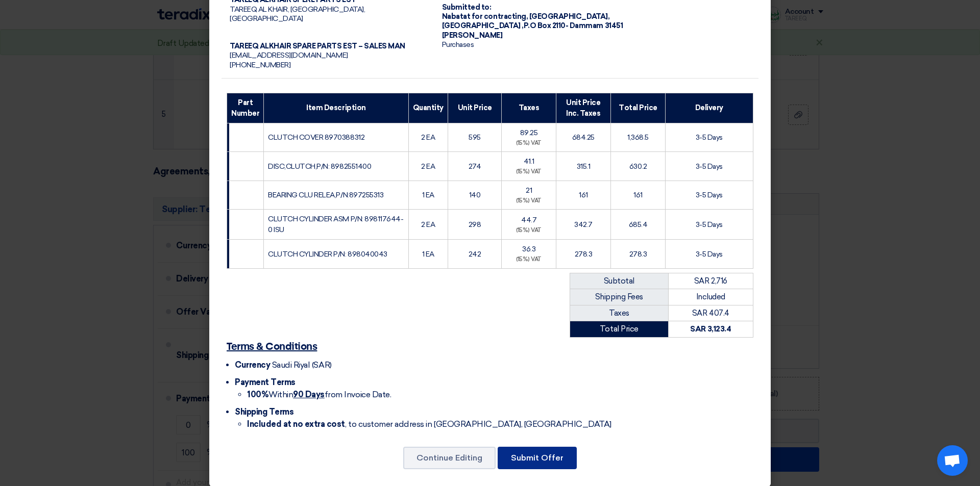
click at [530, 447] on button "Submit Offer" at bounding box center [536, 458] width 79 height 22
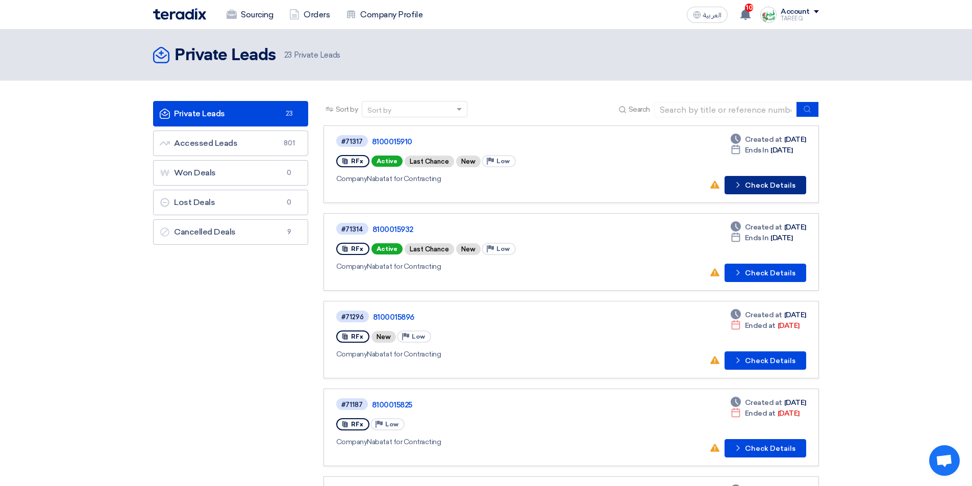
click at [766, 184] on button "Check details Check Details" at bounding box center [766, 185] width 82 height 18
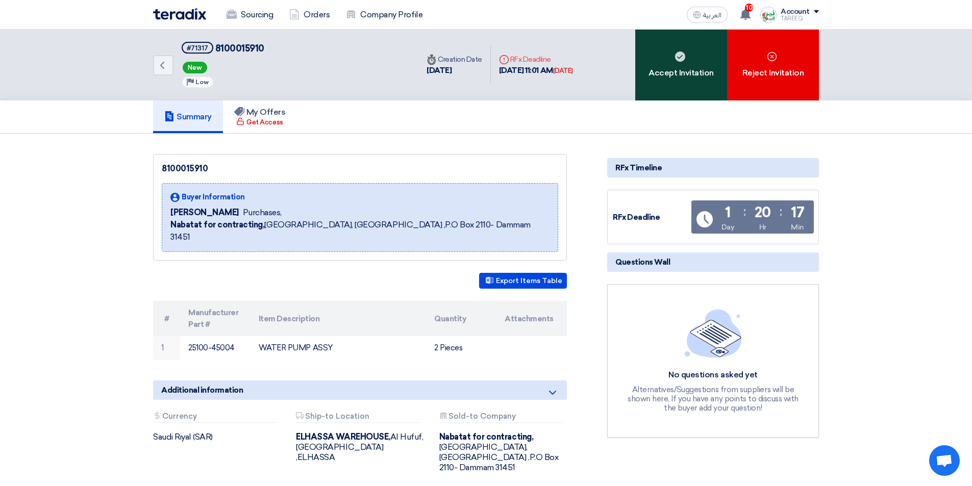
click at [678, 82] on div "Accept Invitation" at bounding box center [681, 65] width 92 height 71
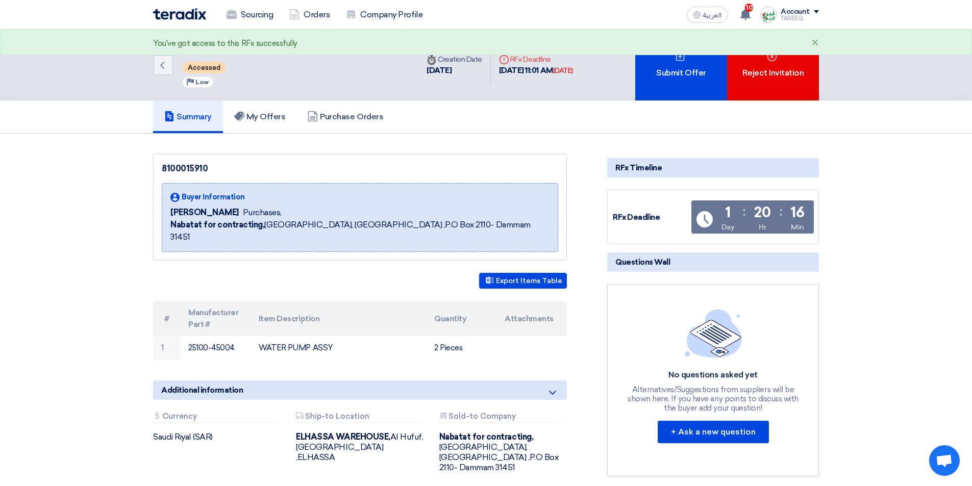
click at [678, 81] on div "Submit Offer" at bounding box center [681, 65] width 92 height 71
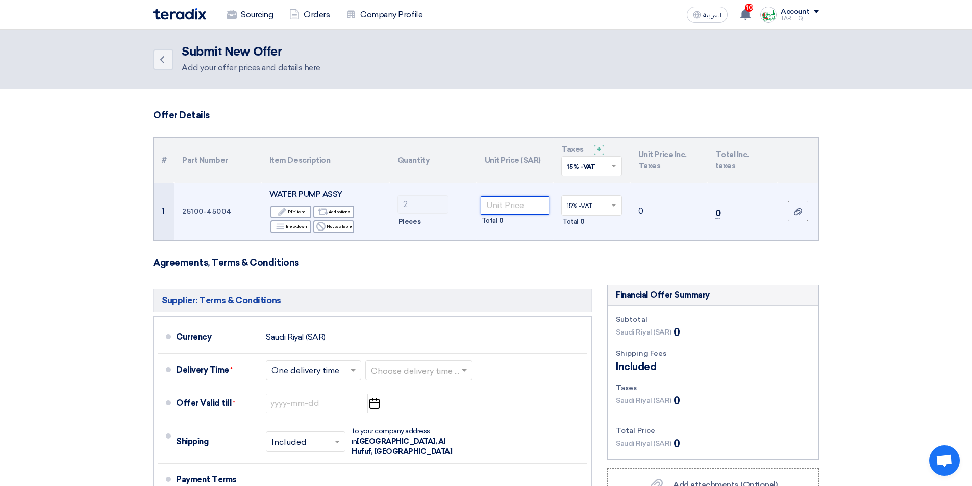
click at [529, 204] on input "number" at bounding box center [515, 205] width 69 height 18
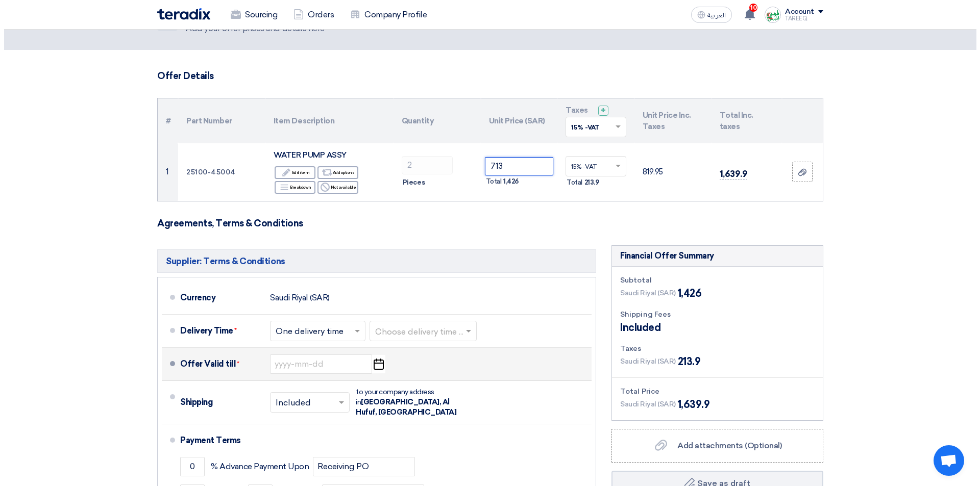
scroll to position [102, 0]
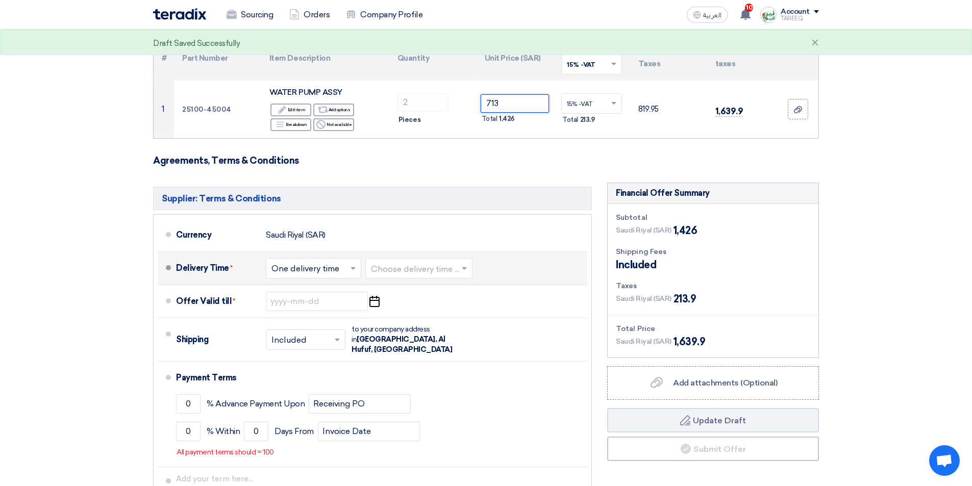
type input "713"
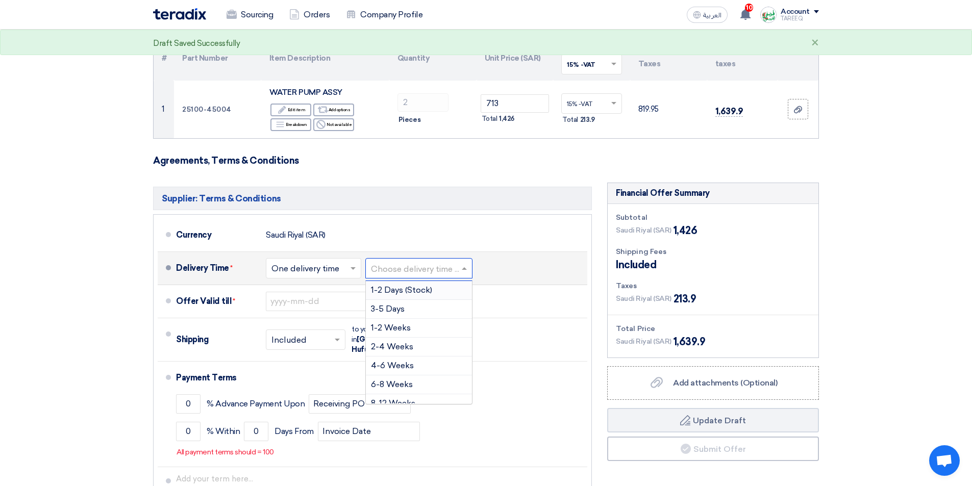
click at [398, 271] on input "text" at bounding box center [419, 269] width 97 height 15
click at [407, 311] on div "3-5 Days" at bounding box center [419, 309] width 106 height 19
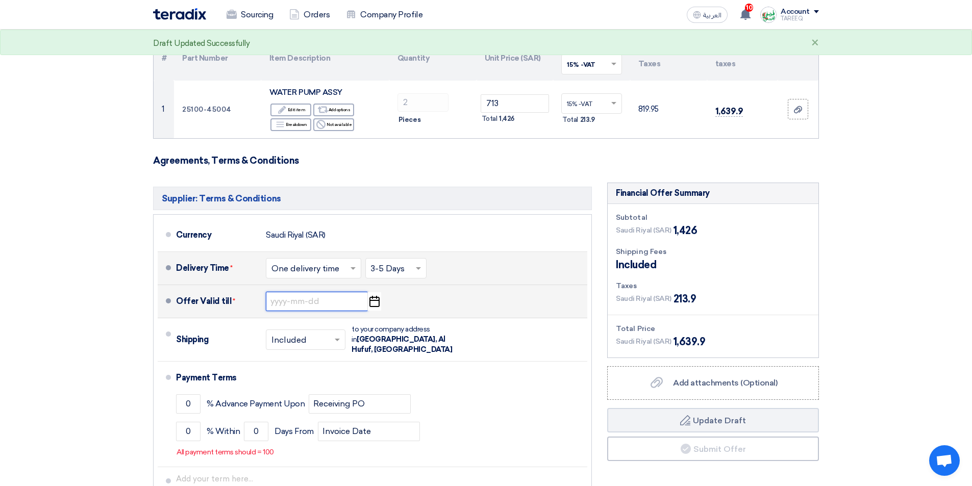
click at [310, 307] on input at bounding box center [317, 301] width 102 height 19
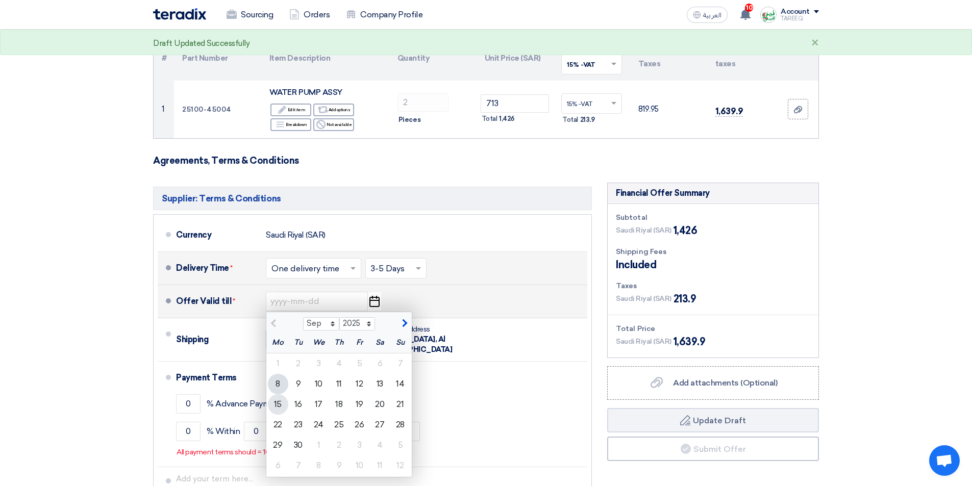
click at [285, 410] on div "15" at bounding box center [278, 404] width 20 height 20
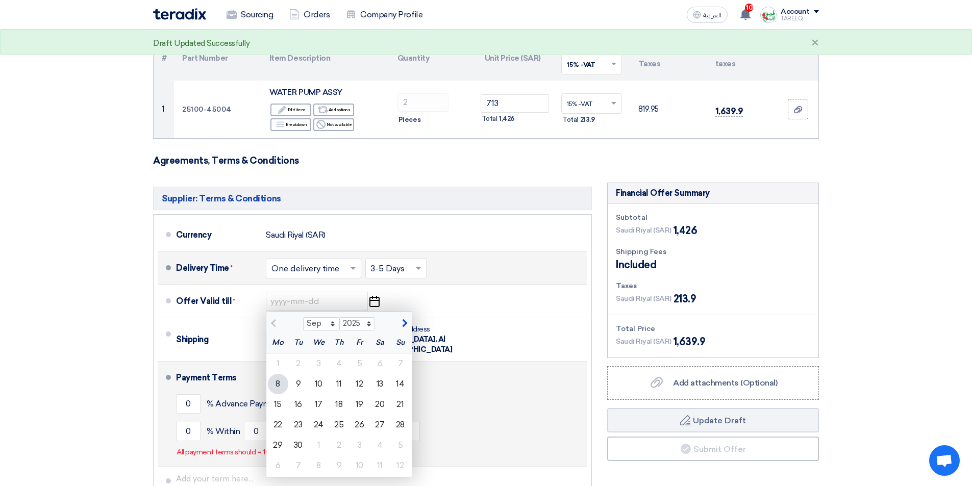
type input "[DATE]"
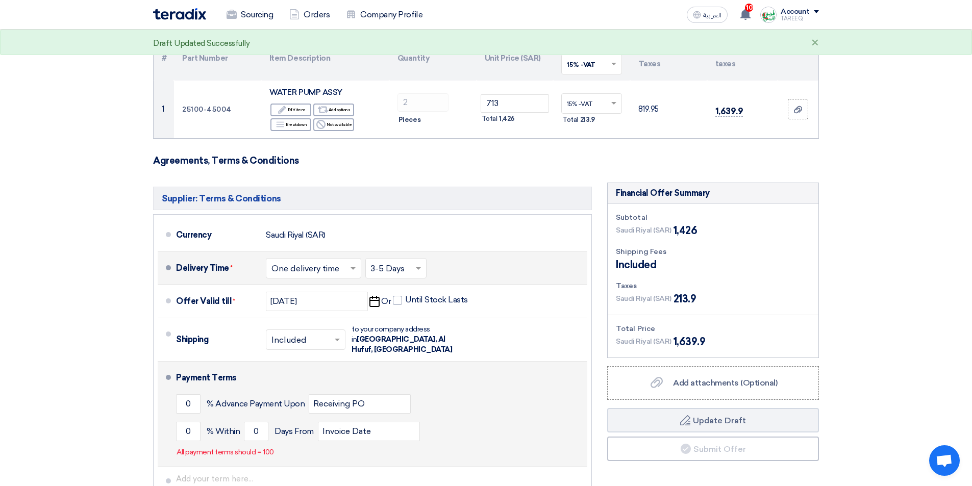
click at [166, 426] on li "Payment Terms 0 % Advance Payment Upon Receiving PO 0 % Within 0" at bounding box center [373, 415] width 430 height 106
click at [184, 426] on input "0" at bounding box center [188, 431] width 24 height 19
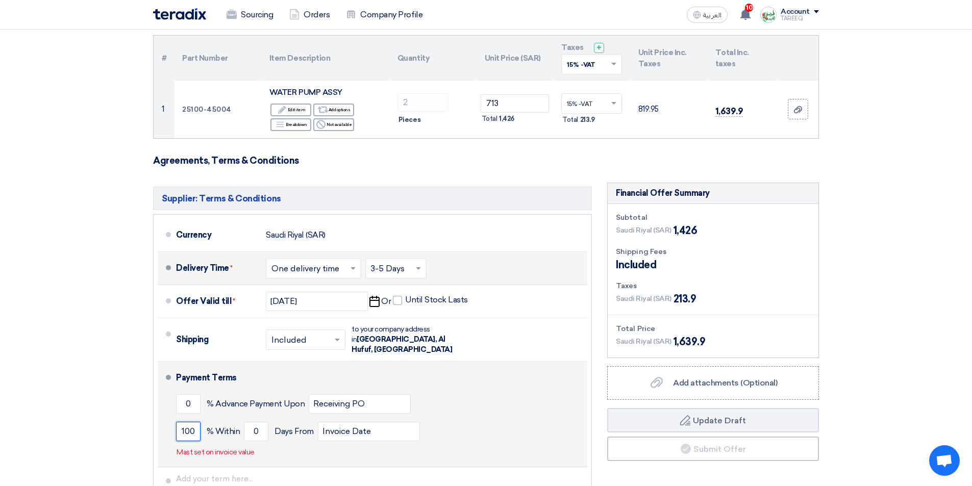
type input "100"
click at [228, 427] on span "% Within" at bounding box center [223, 432] width 33 height 10
click at [242, 421] on div "100 % Within 0 Days From Invoice Date" at bounding box center [379, 432] width 407 height 28
click at [246, 422] on input "0" at bounding box center [256, 431] width 24 height 19
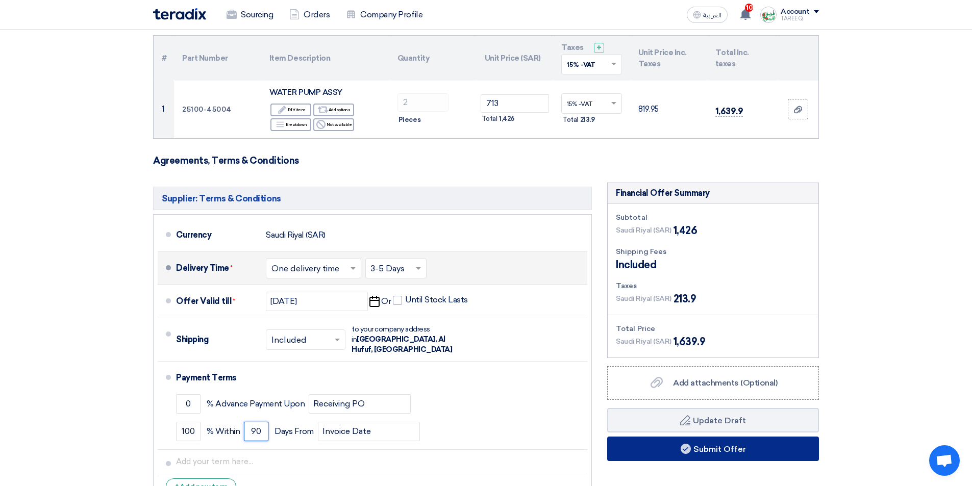
type input "90"
click at [678, 452] on button "Submit Offer" at bounding box center [713, 449] width 212 height 24
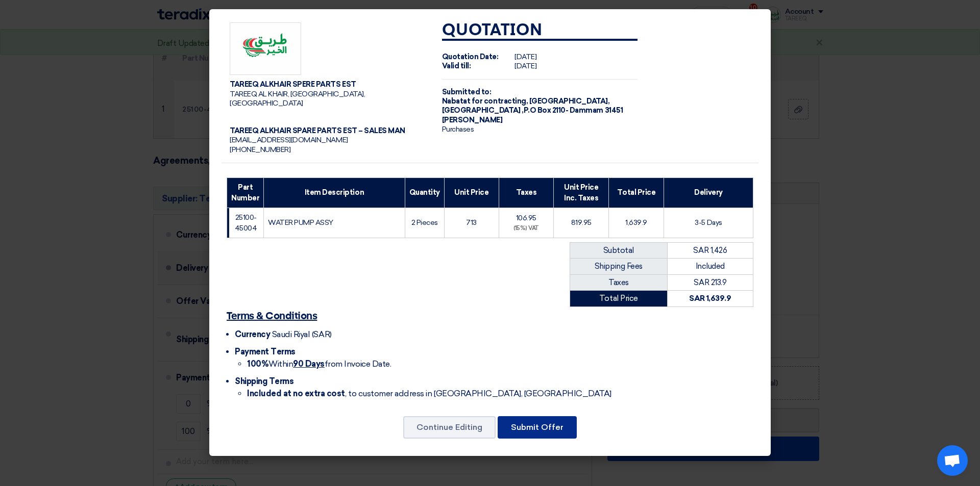
click at [539, 416] on button "Submit Offer" at bounding box center [536, 427] width 79 height 22
